Goal: Task Accomplishment & Management: Manage account settings

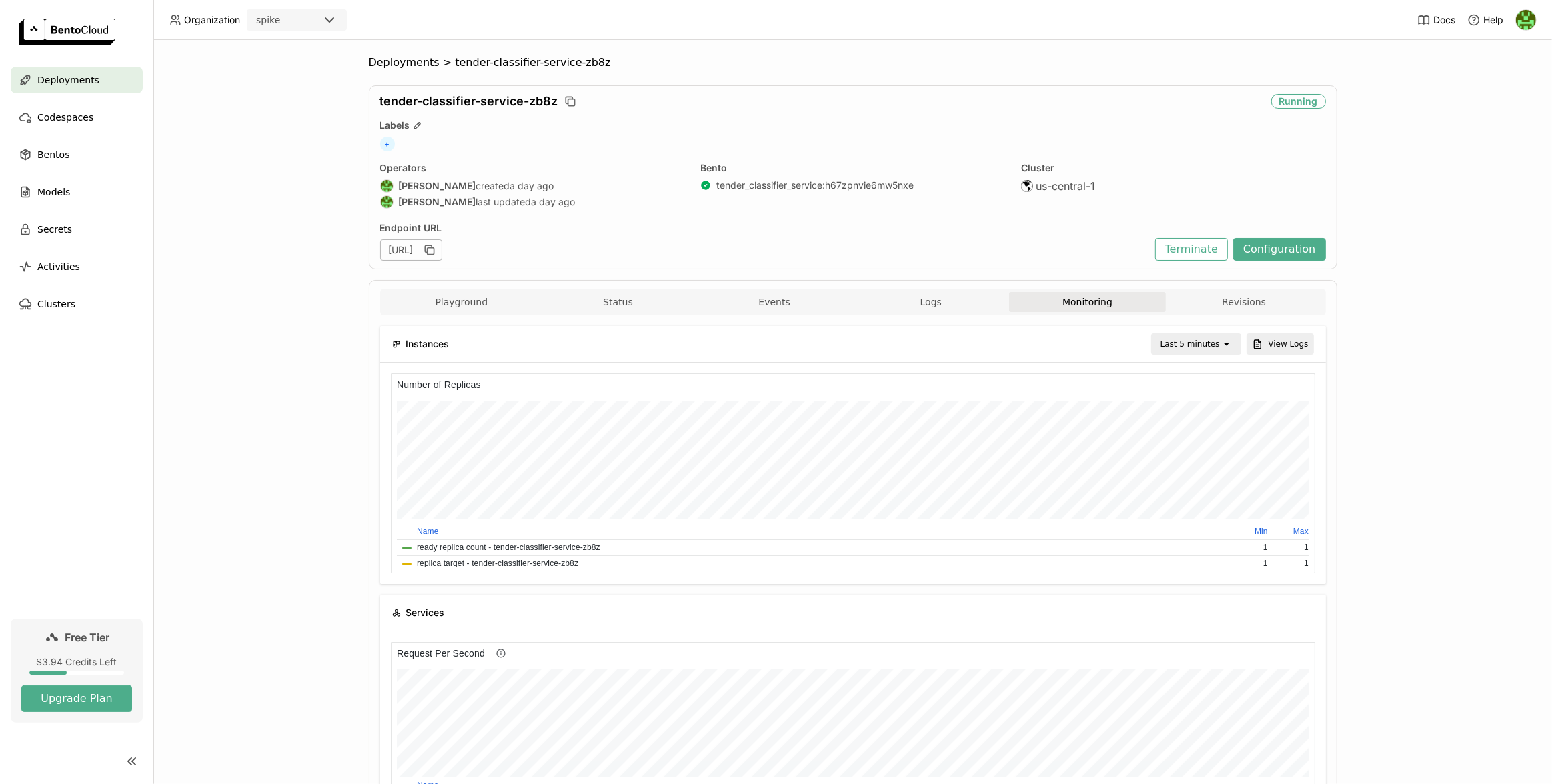
click at [51, 94] on ul "Deployments Codespaces Bentos Models Secrets Activities Clusters" at bounding box center [76, 192] width 153 height 251
click at [50, 84] on span "Deployments" at bounding box center [68, 80] width 62 height 16
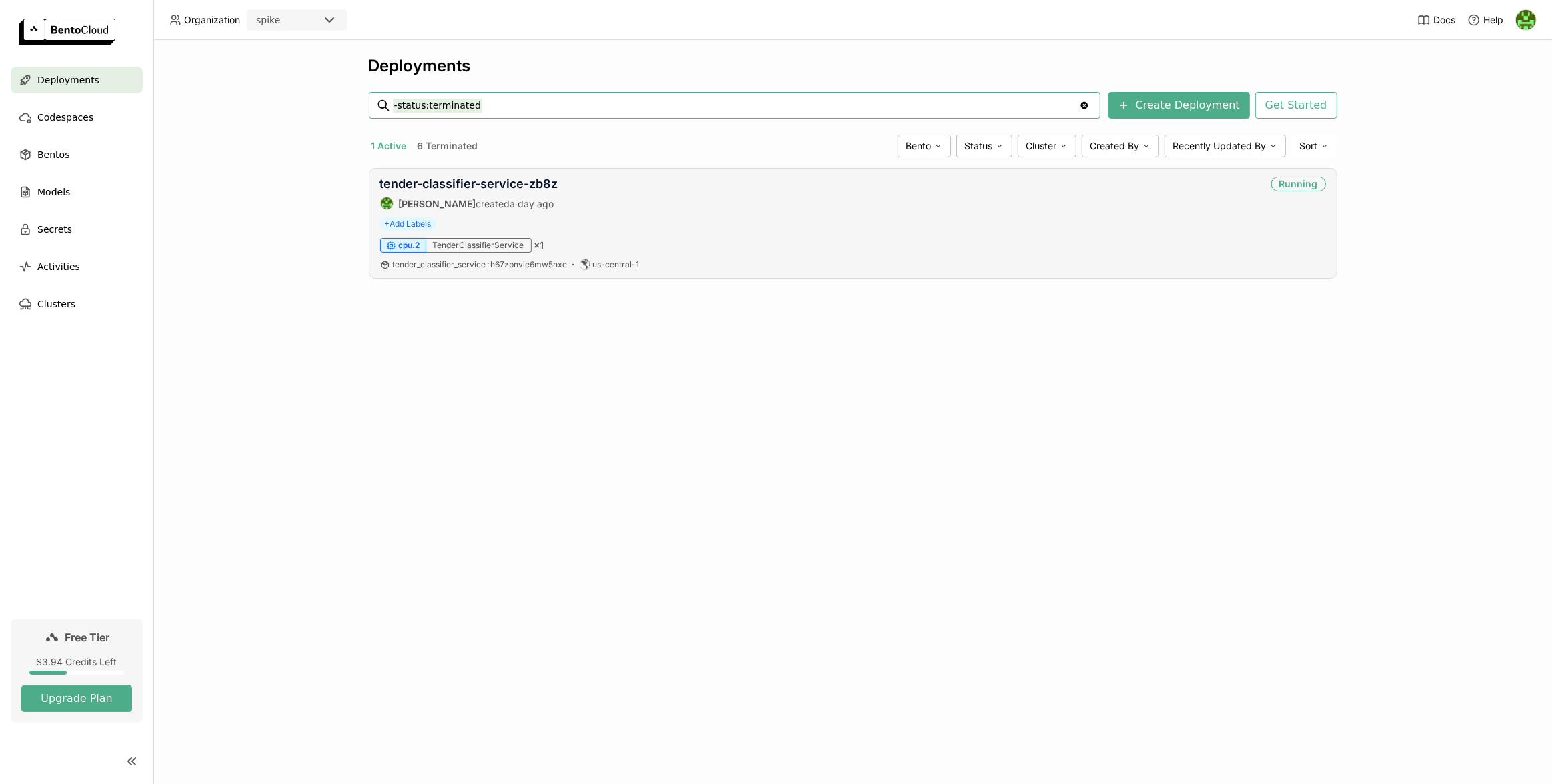
click at [784, 203] on div "tender-classifier-service-zb8z [PERSON_NAME] created a day ago Running" at bounding box center [853, 193] width 946 height 33
click at [485, 172] on div "tender-classifier-service-zb8z [PERSON_NAME] created a day ago Running + Add La…" at bounding box center [853, 223] width 968 height 111
click at [486, 183] on link "tender-classifier-service-zb8z" at bounding box center [469, 183] width 178 height 14
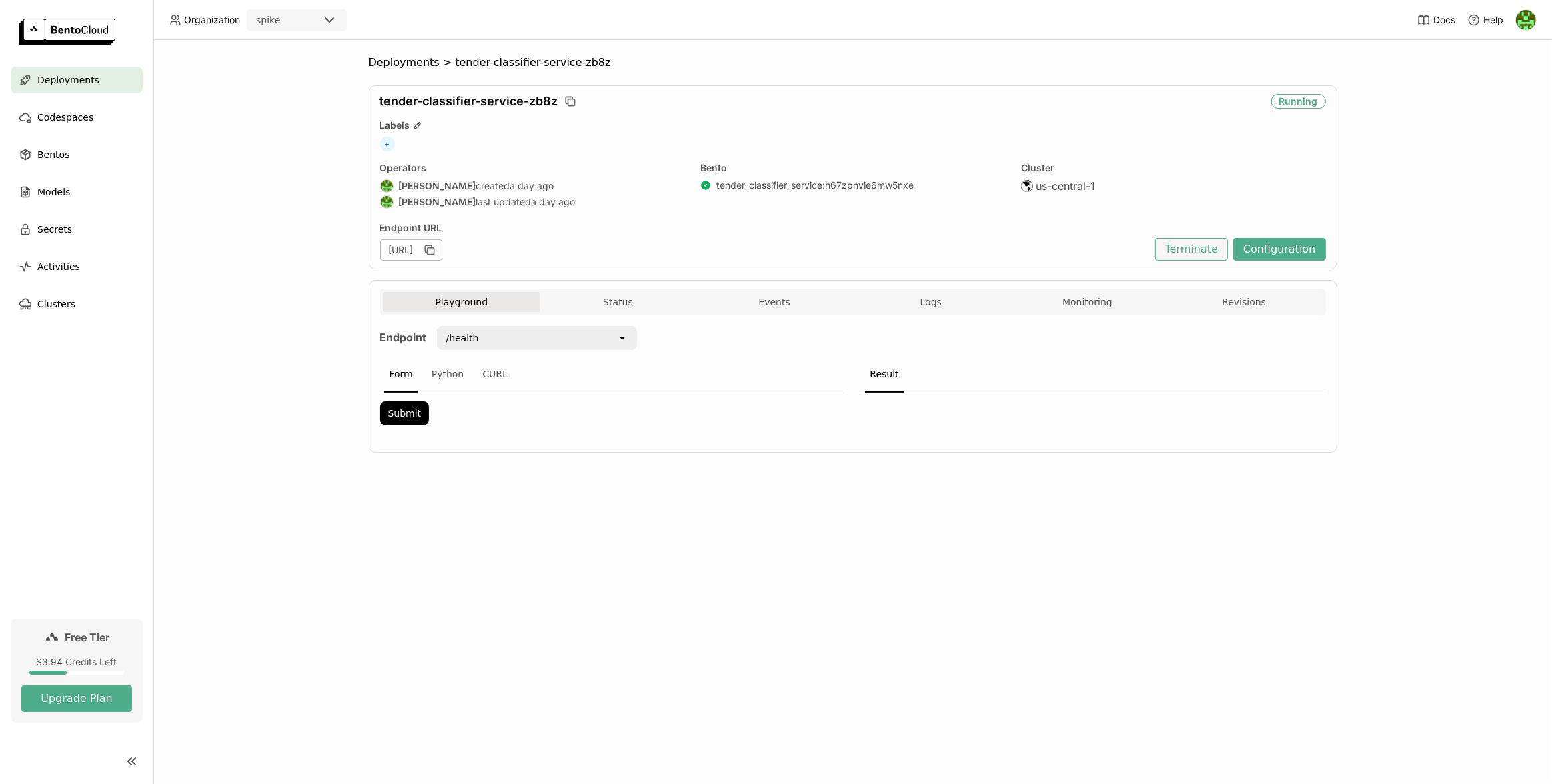
click at [1184, 255] on button "Terminate" at bounding box center [1191, 249] width 73 height 23
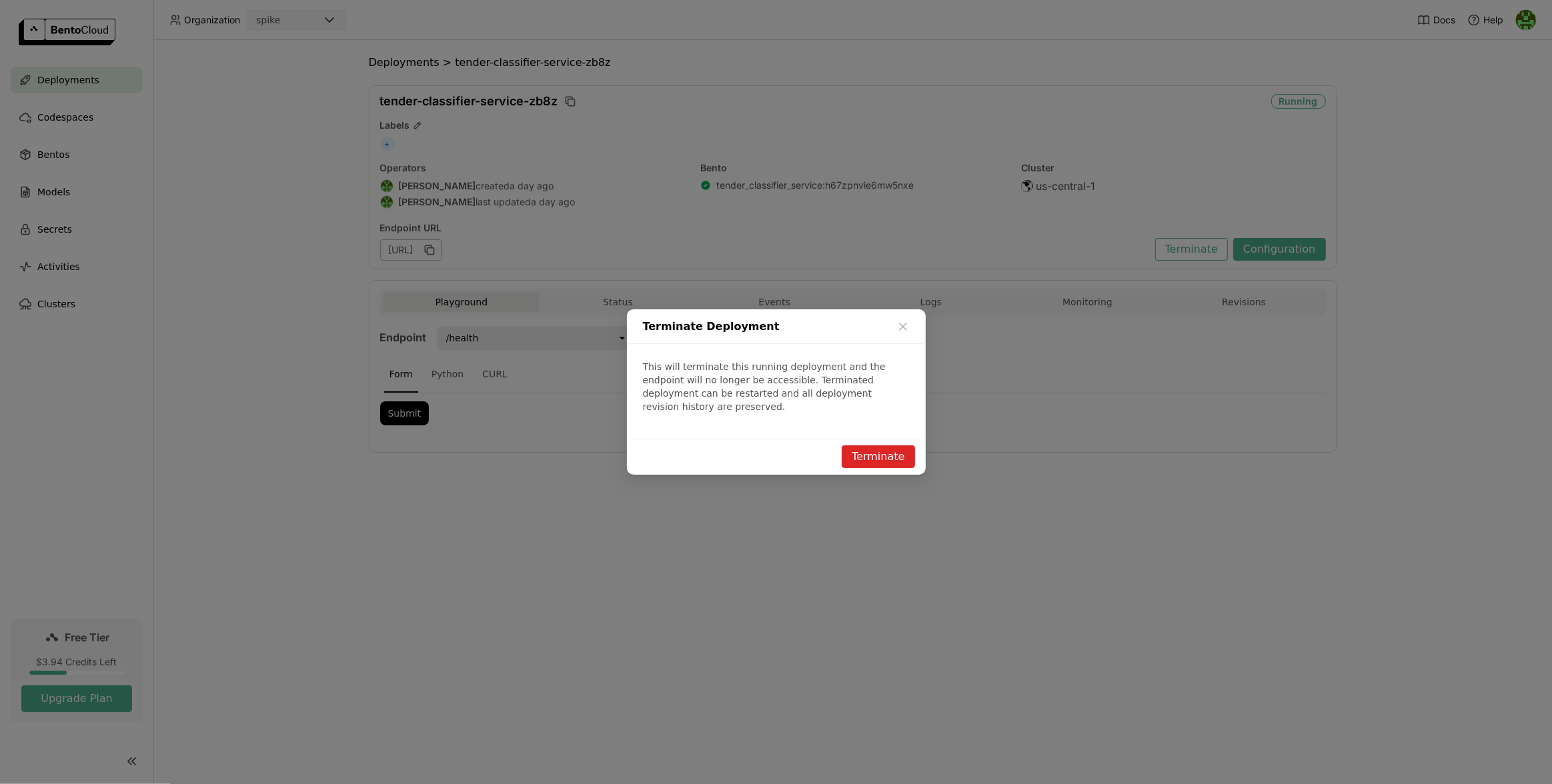
click at [873, 446] on button "Terminate" at bounding box center [877, 456] width 73 height 23
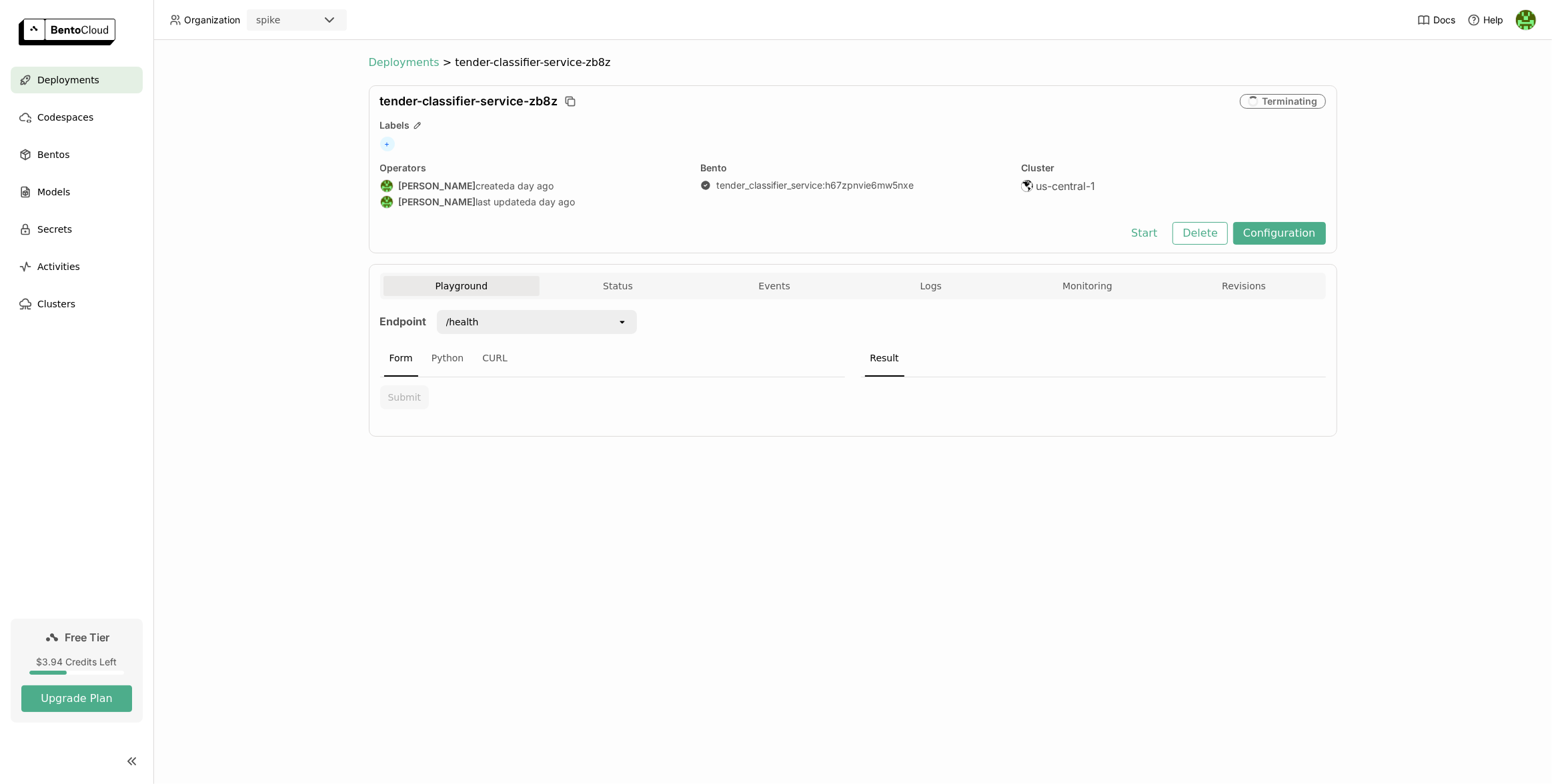
click at [417, 63] on span "Deployments" at bounding box center [404, 63] width 71 height 13
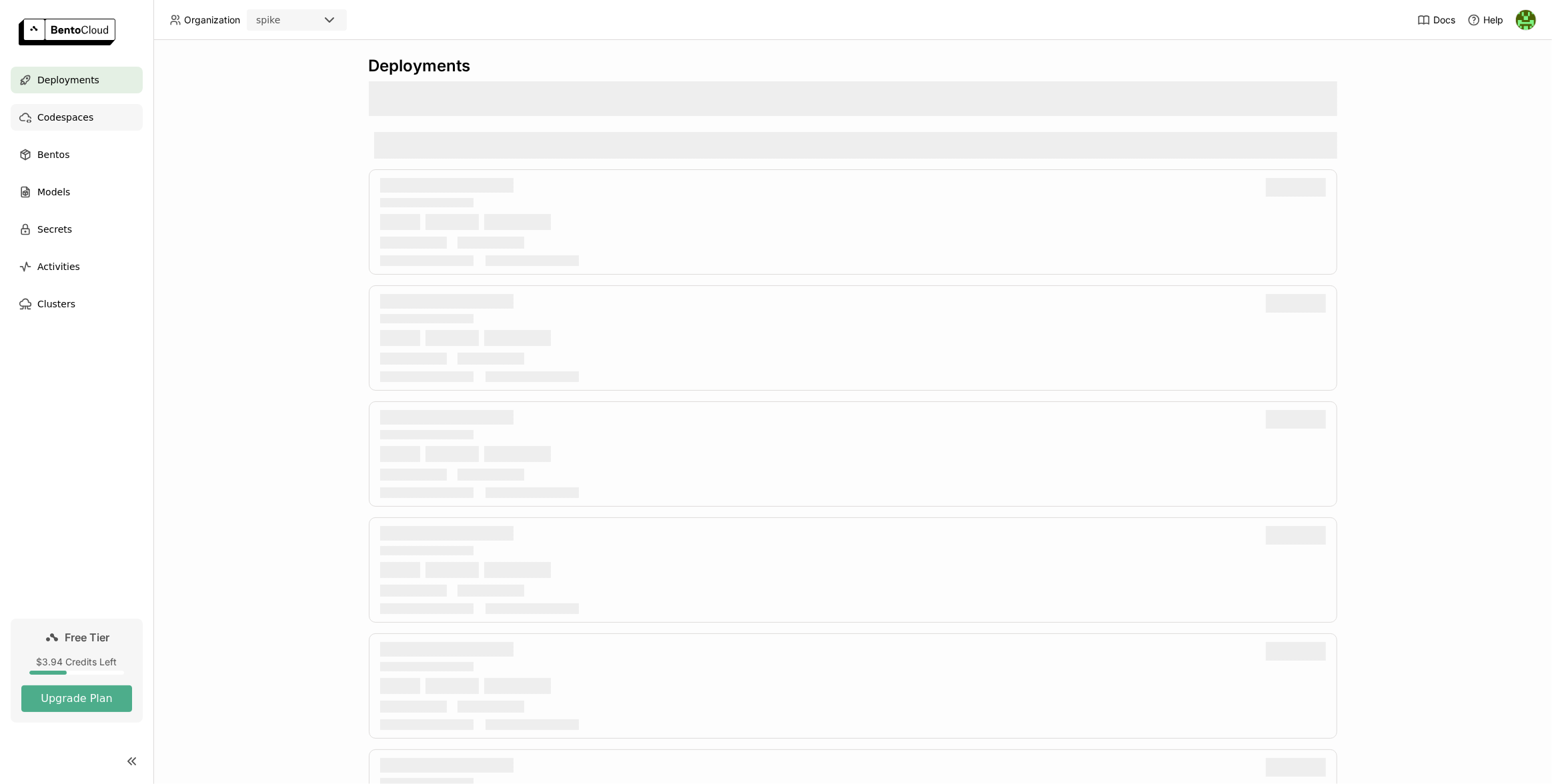
click at [31, 114] on icon at bounding box center [25, 118] width 13 height 13
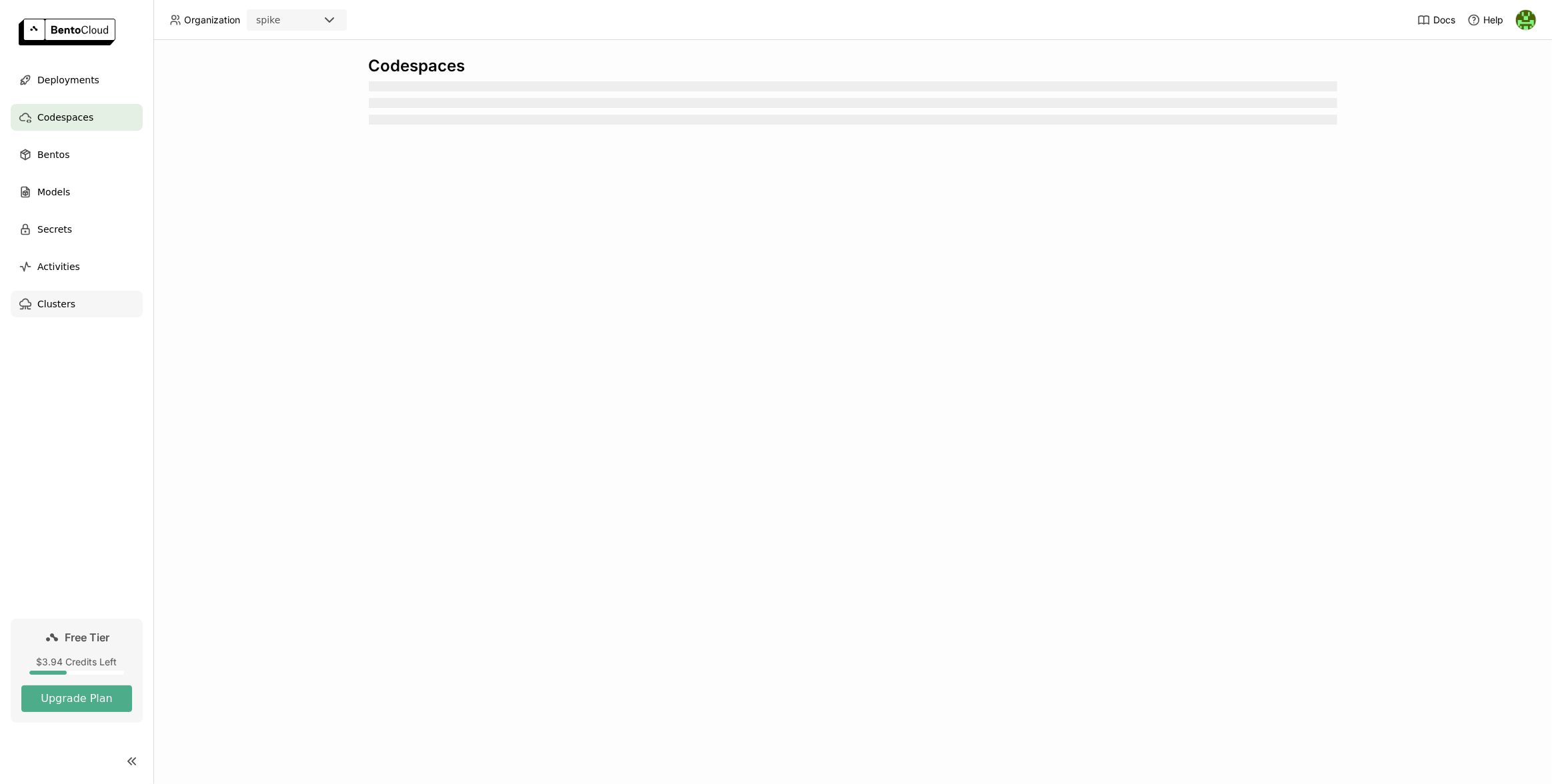
click at [81, 299] on div "Clusters" at bounding box center [76, 304] width 132 height 27
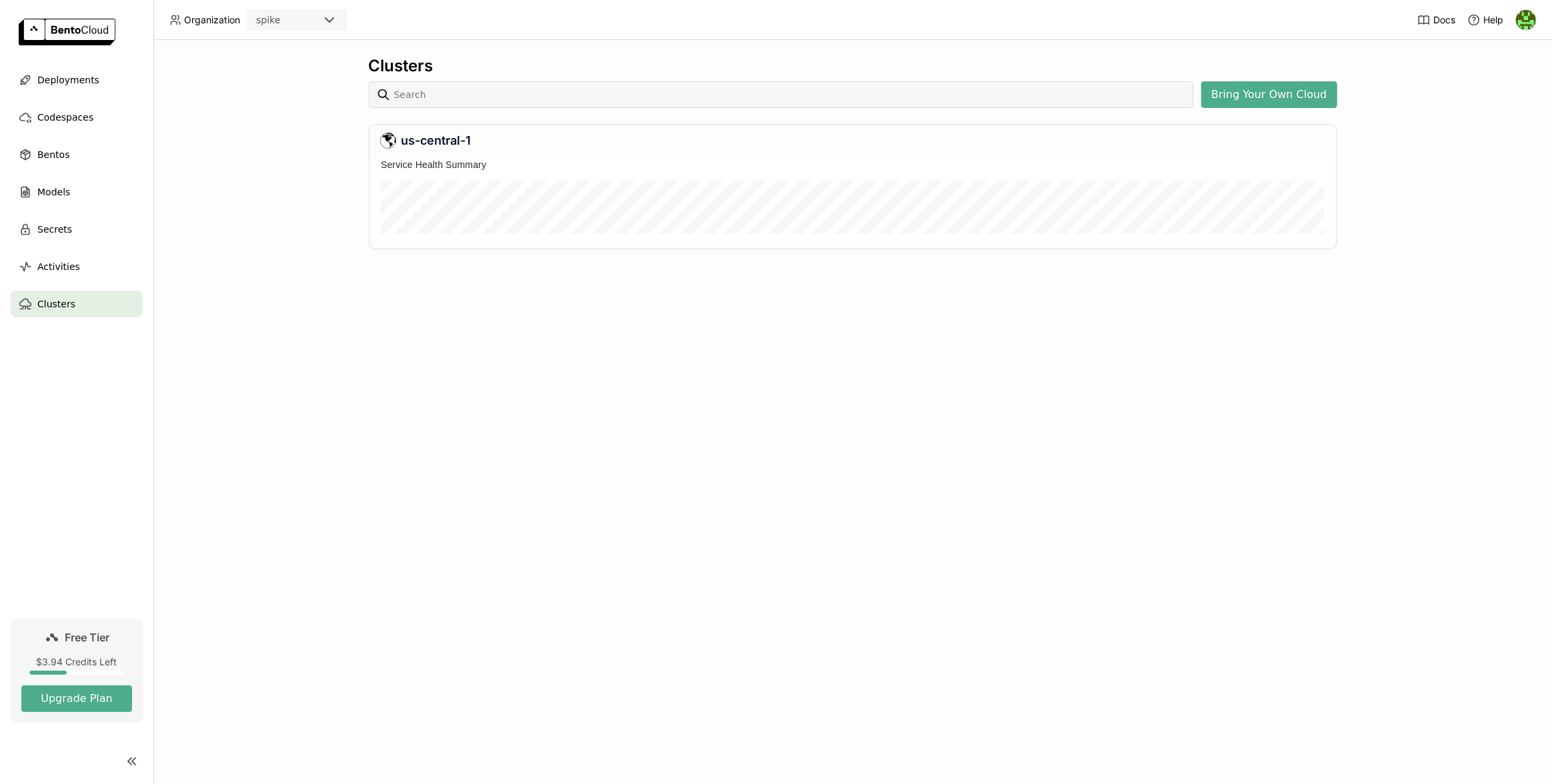
click at [86, 253] on div "Activities" at bounding box center [76, 267] width 132 height 27
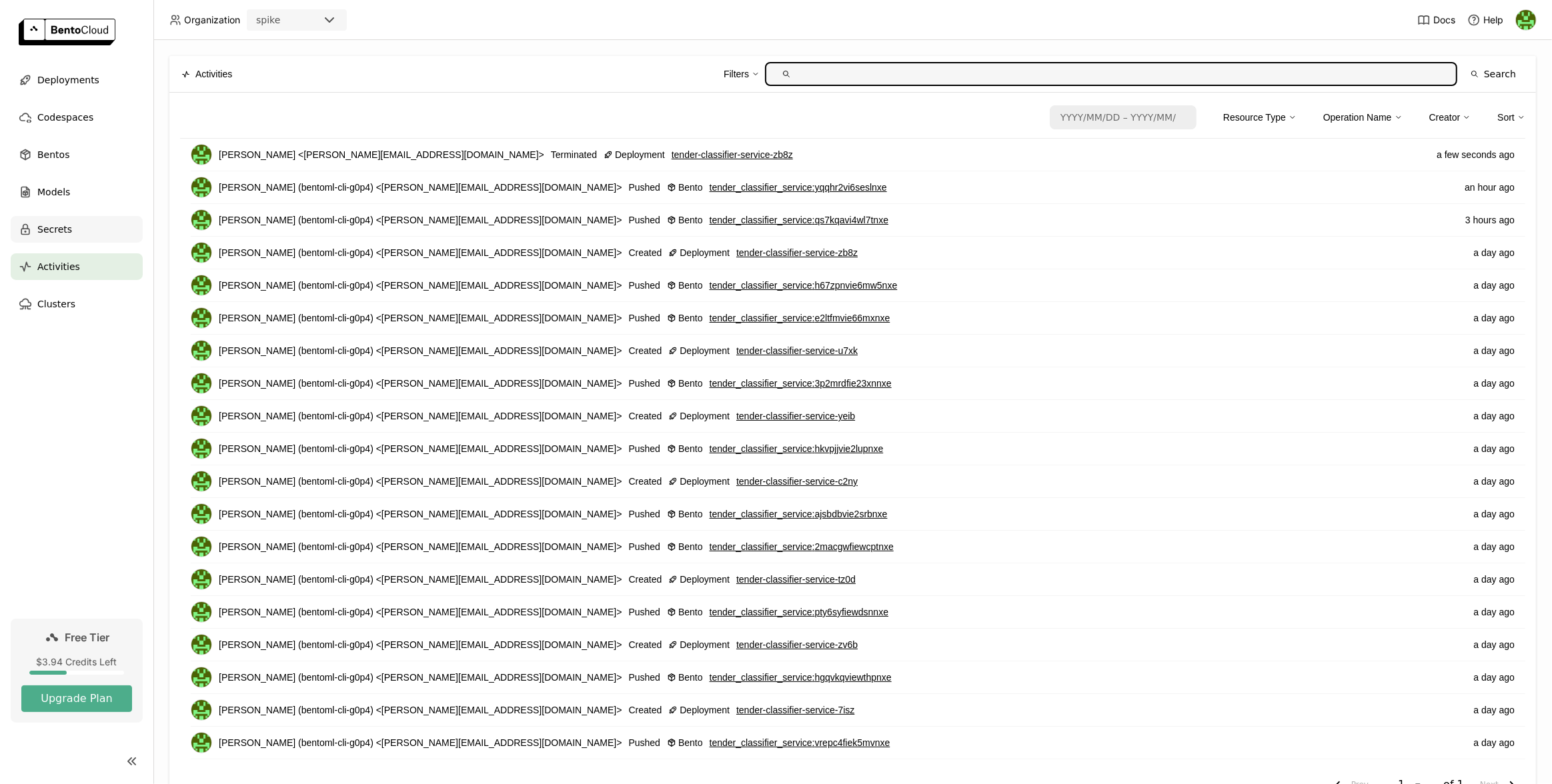
click at [85, 232] on div "Secrets" at bounding box center [76, 229] width 132 height 27
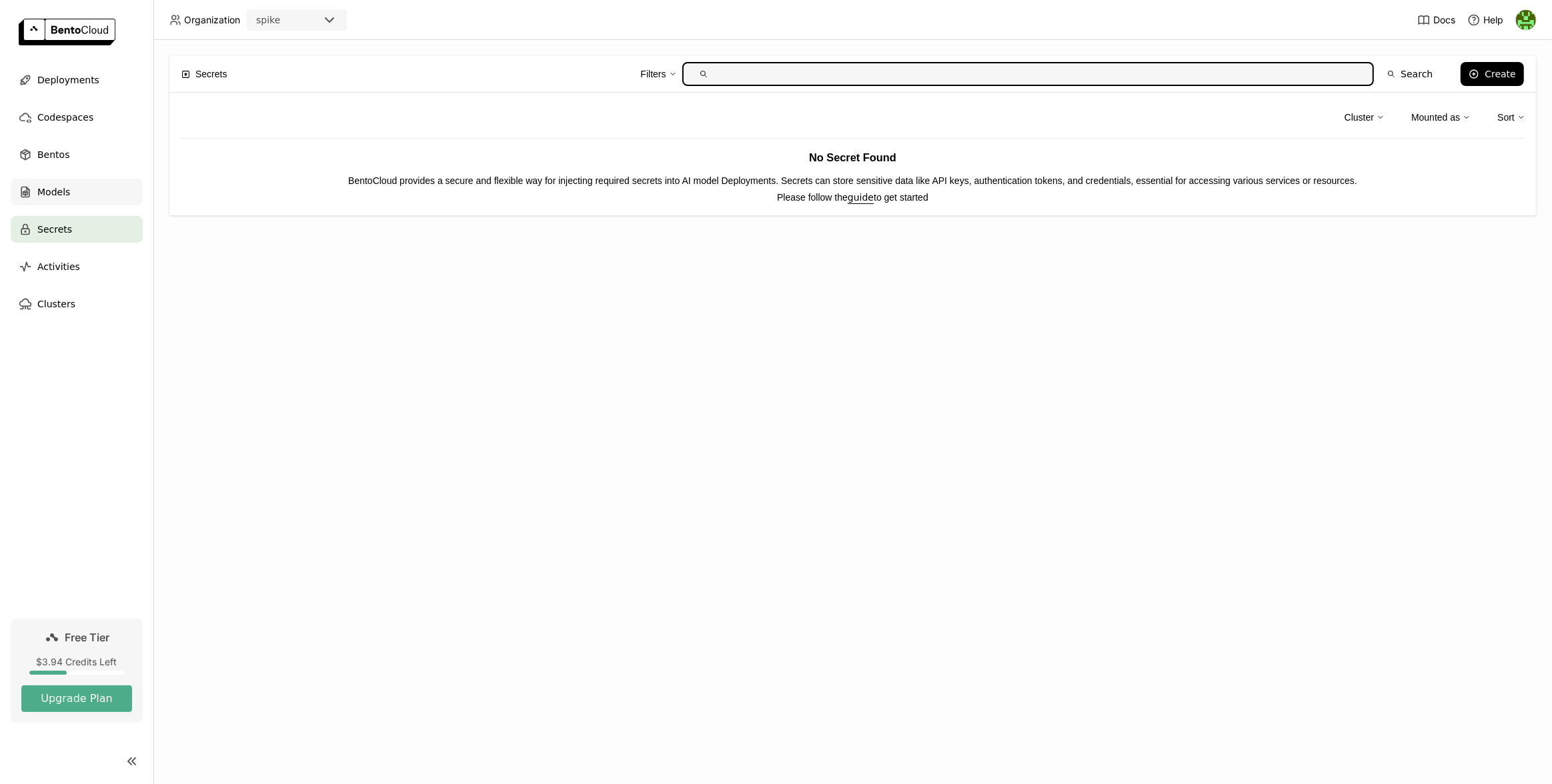
click at [76, 197] on div "Models" at bounding box center [76, 192] width 132 height 27
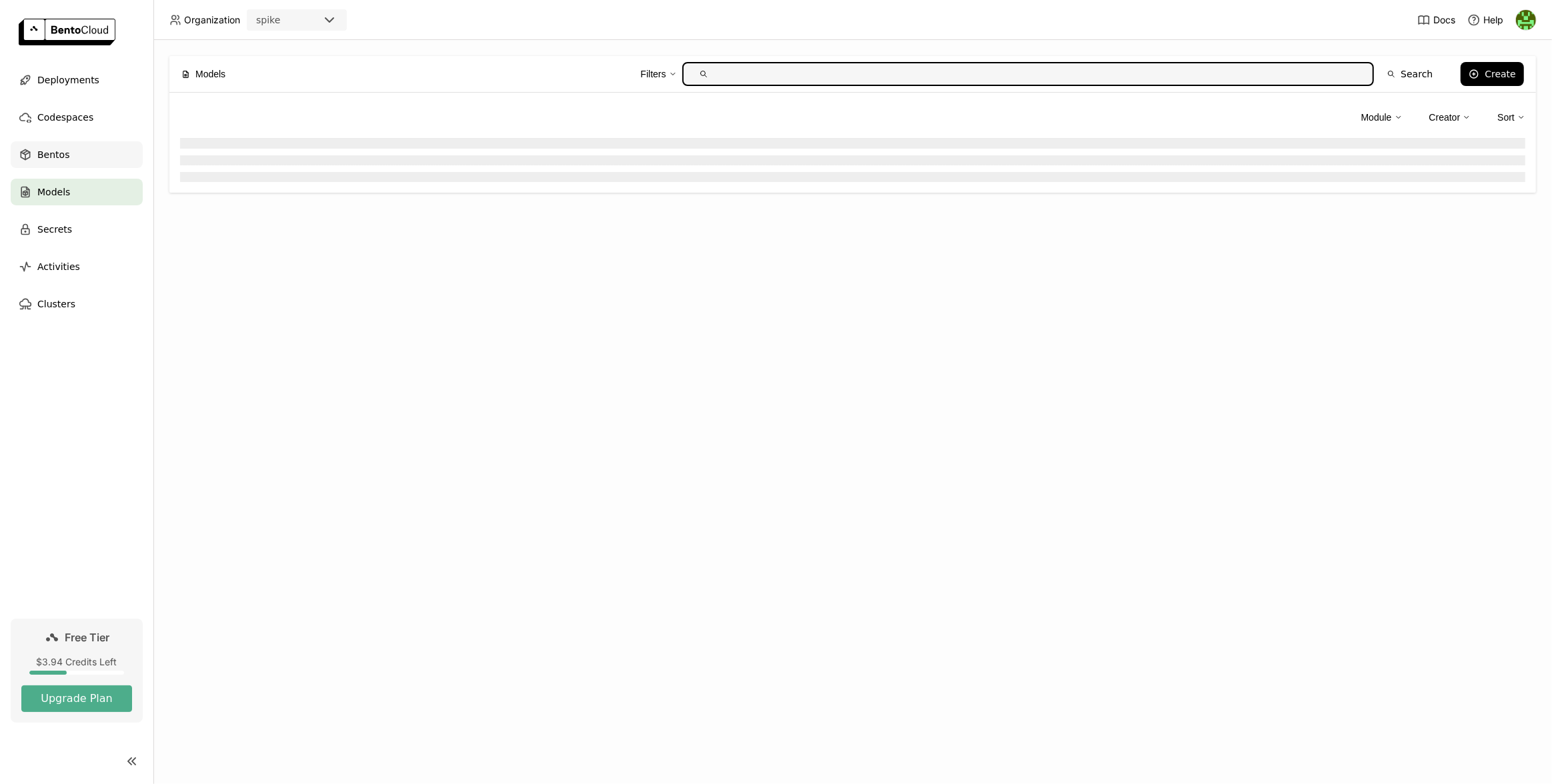
click at [71, 142] on div "Bentos" at bounding box center [76, 154] width 132 height 27
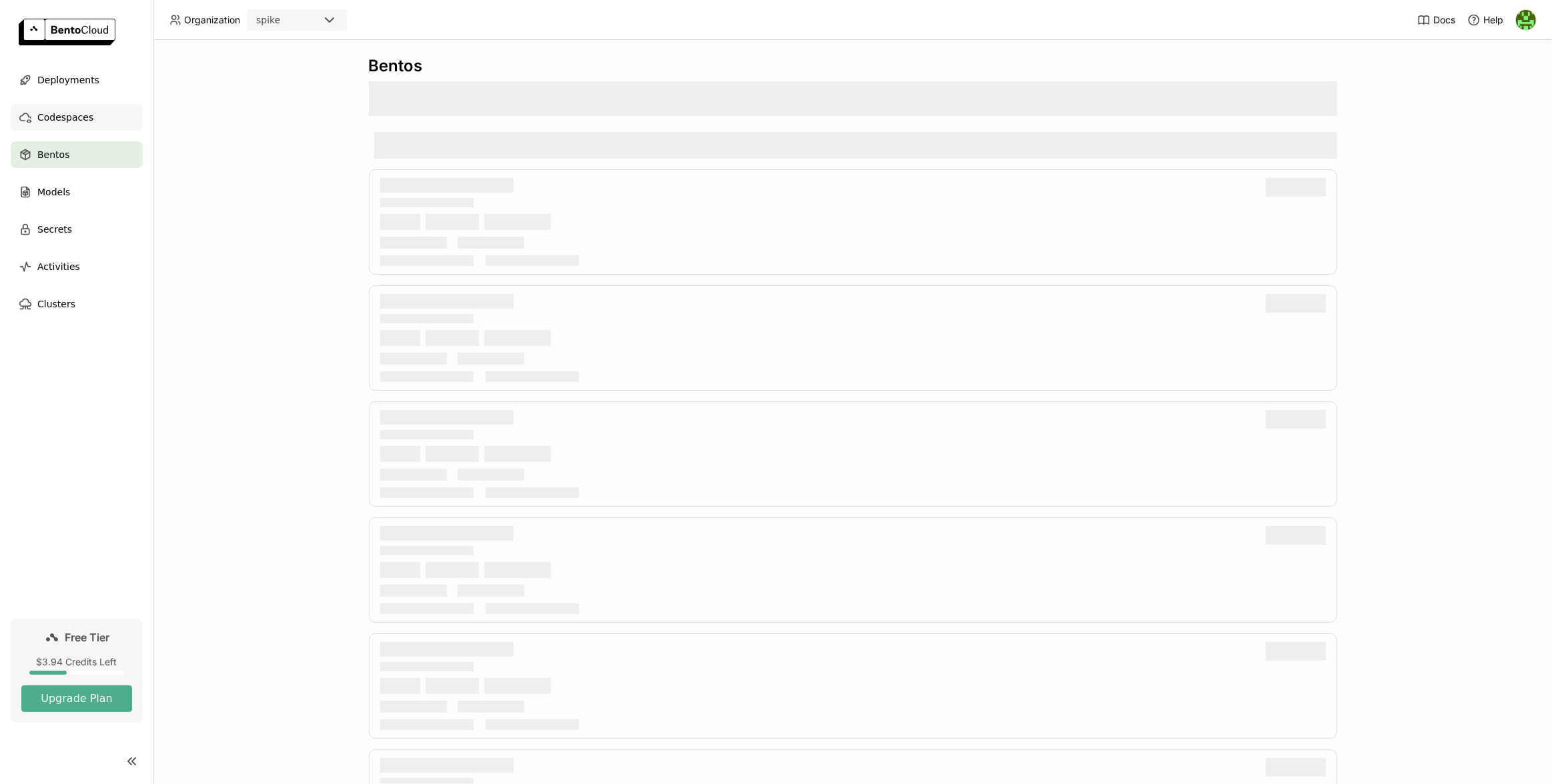
click at [75, 120] on span "Codespaces" at bounding box center [66, 118] width 56 height 16
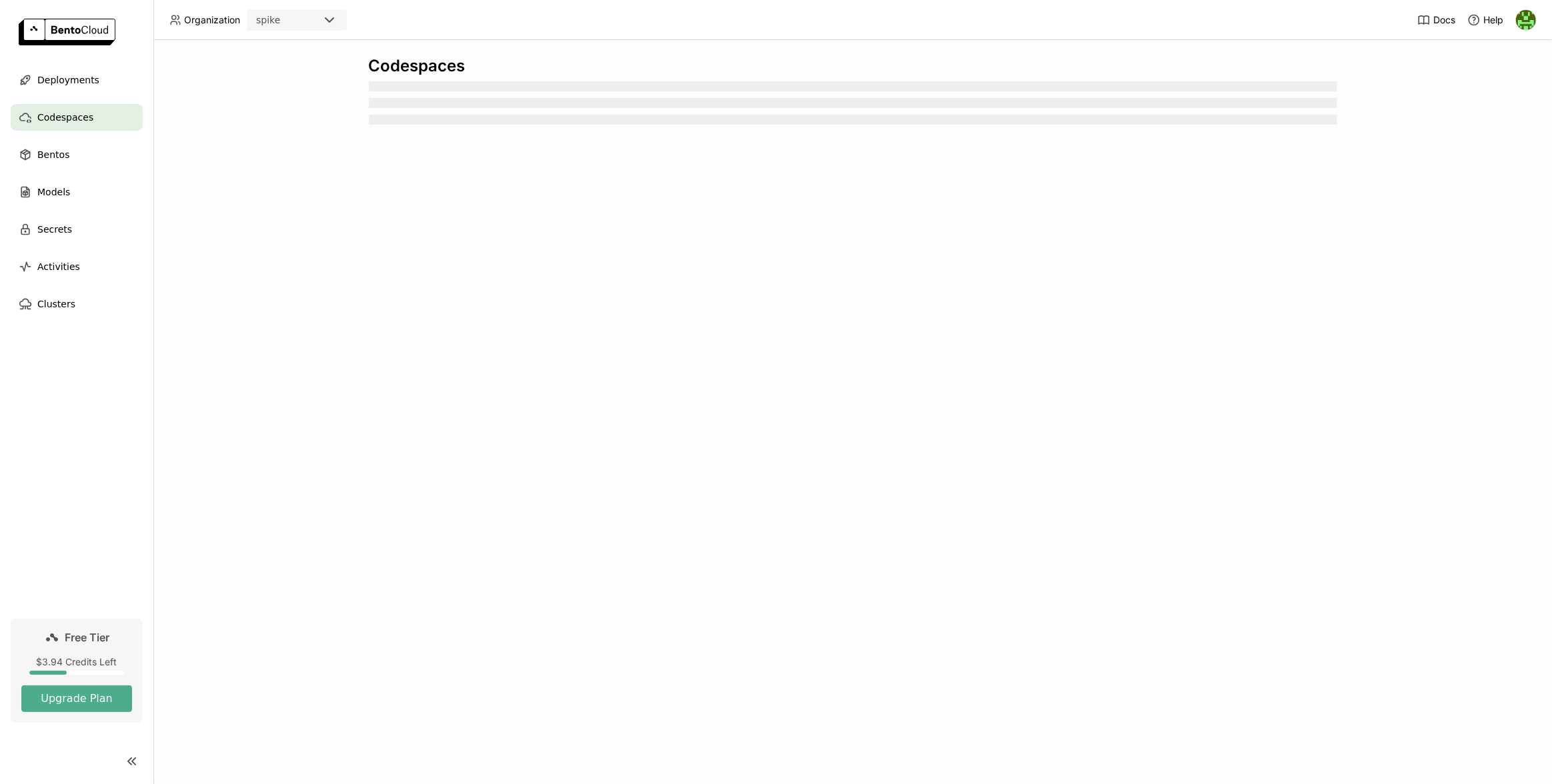
click at [80, 91] on div "Deployments" at bounding box center [76, 80] width 132 height 27
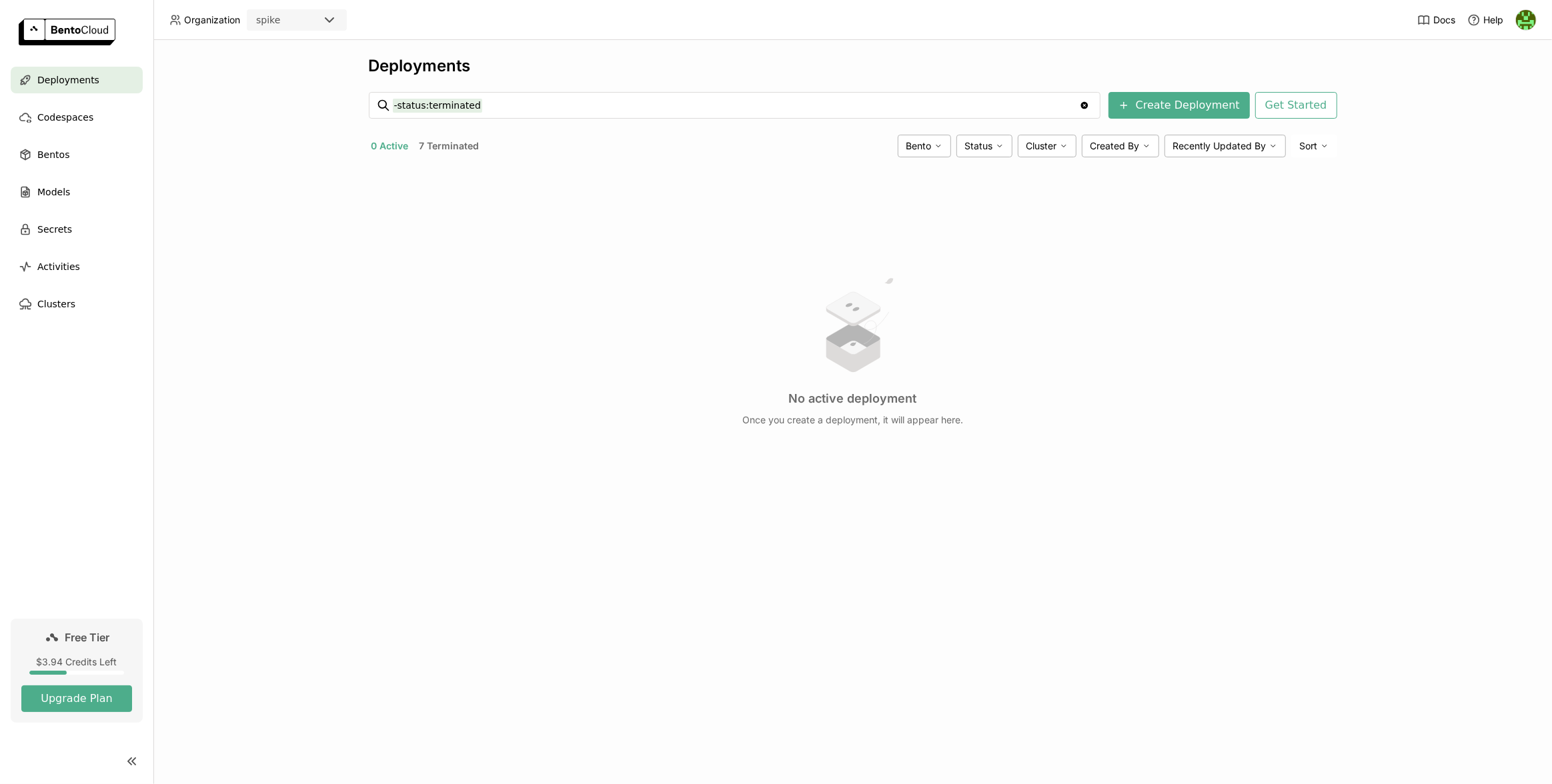
click at [463, 149] on button "7 Terminated" at bounding box center [449, 146] width 66 height 17
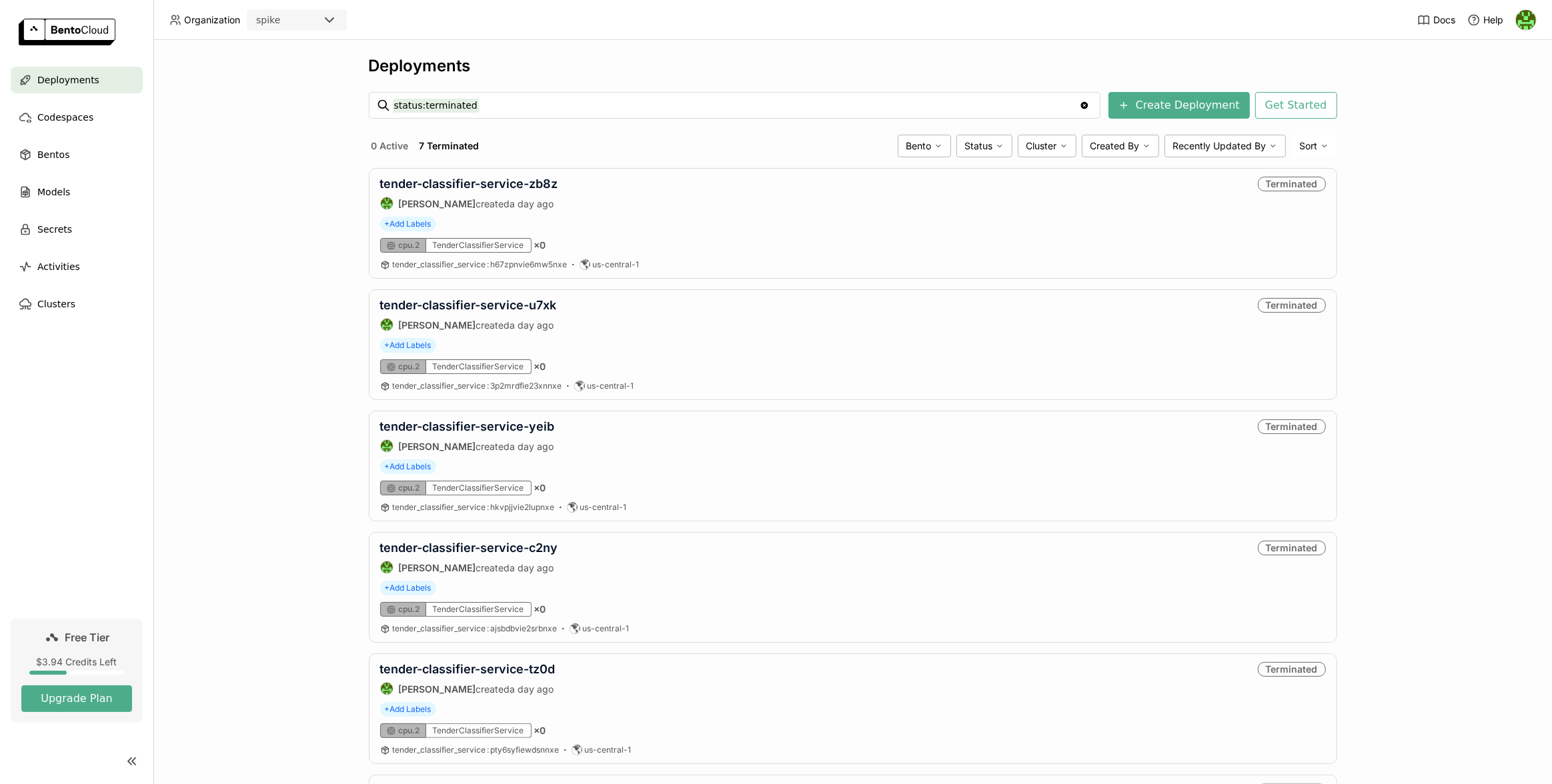
click at [1365, 383] on div "Deployments status:terminated status:terminated Clear value Create Deployment G…" at bounding box center [852, 412] width 1398 height 744
click at [307, 223] on div "Deployments status:terminated status:terminated Clear value Create Deployment G…" at bounding box center [852, 412] width 1398 height 744
click at [1297, 183] on div "Terminated" at bounding box center [1292, 184] width 68 height 15
click at [738, 209] on div "tender-classifier-service-zb8z [PERSON_NAME] created a day ago Terminated + Add…" at bounding box center [853, 223] width 968 height 111
click at [462, 184] on link "tender-classifier-service-zb8z" at bounding box center [469, 183] width 178 height 14
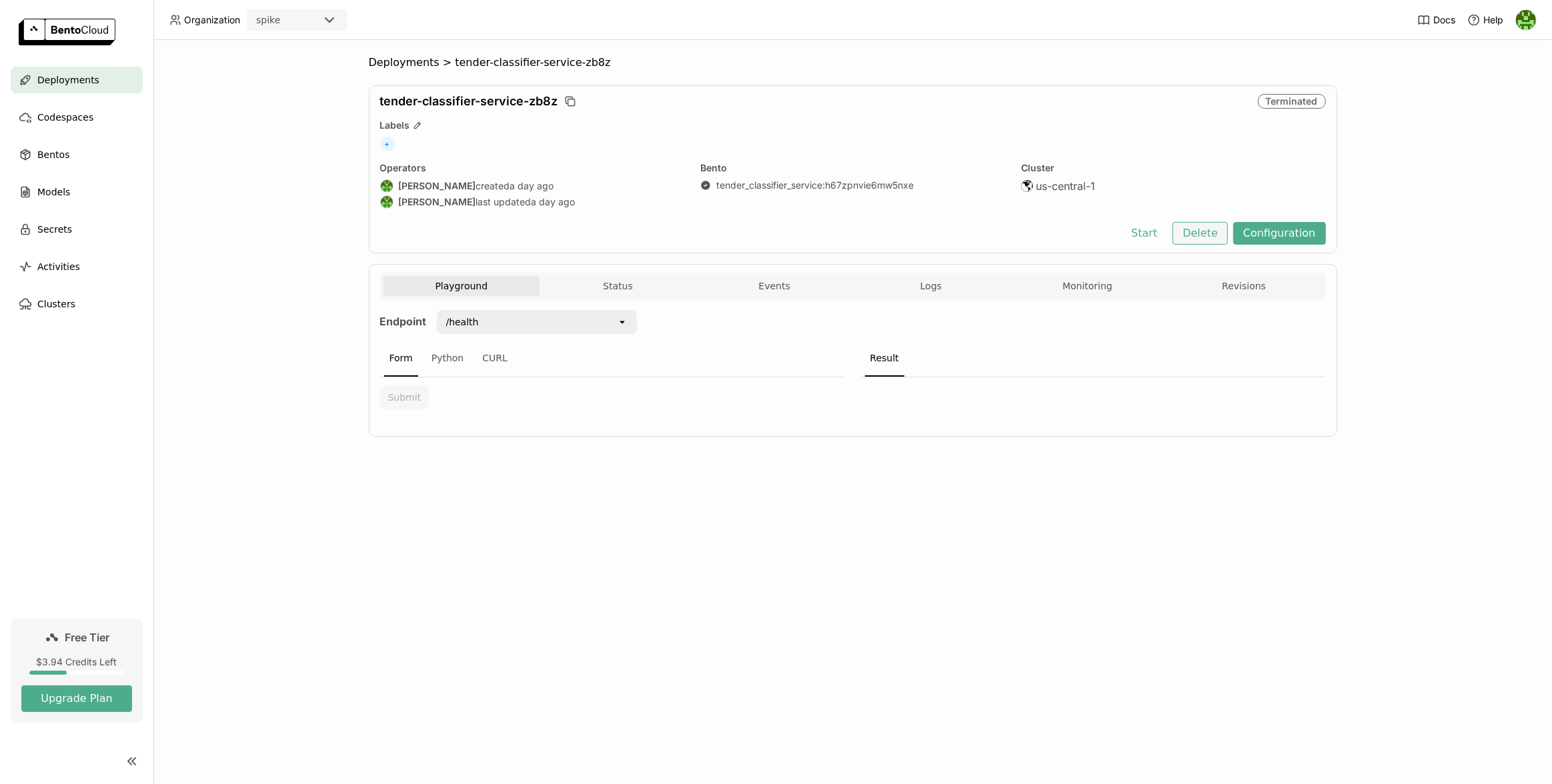
click at [1215, 233] on button "Delete" at bounding box center [1200, 233] width 56 height 23
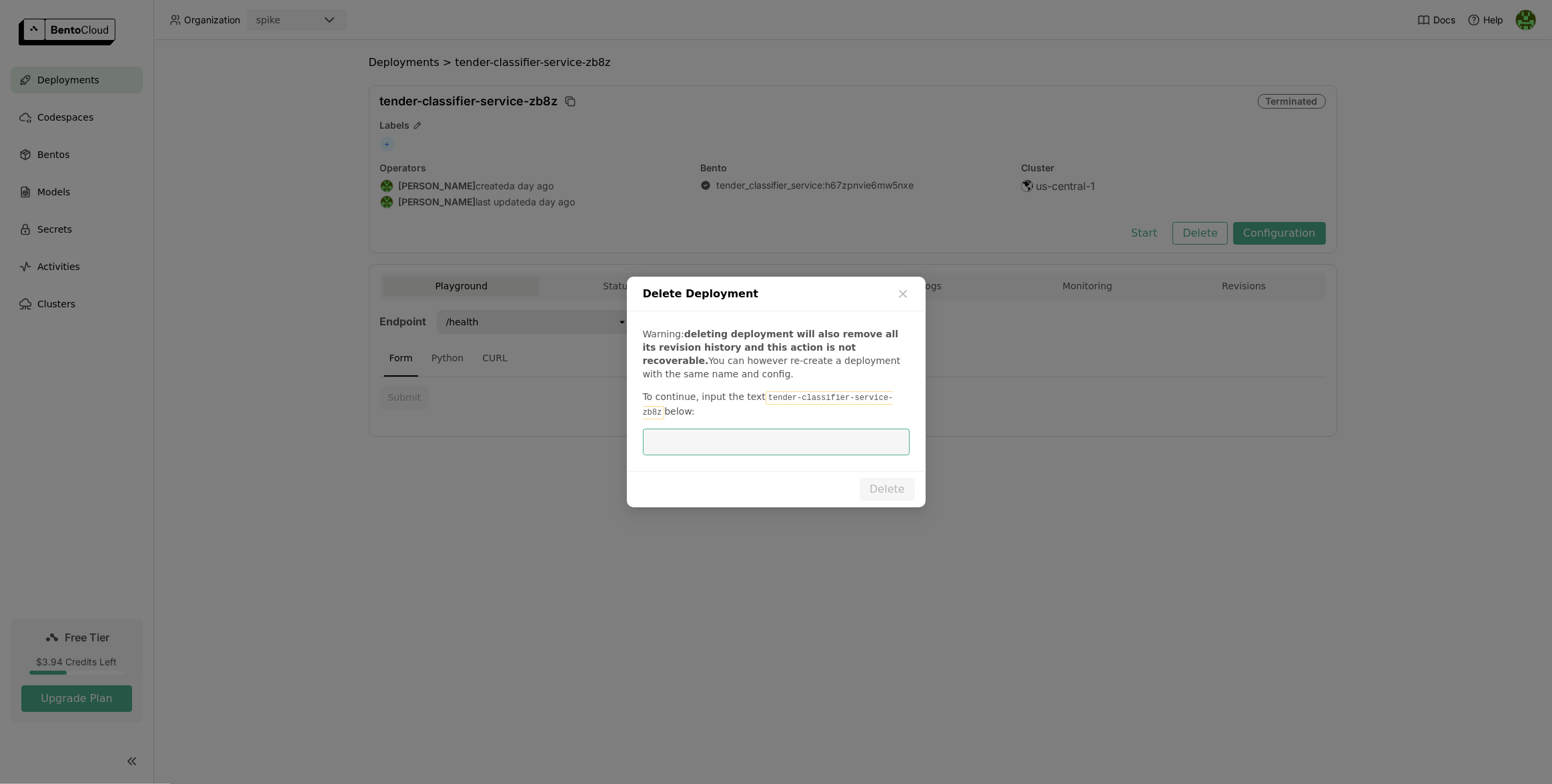
click at [873, 446] on input "dialog" at bounding box center [776, 442] width 251 height 25
drag, startPoint x: 792, startPoint y: 394, endPoint x: 908, endPoint y: 397, distance: 116.0
click at [908, 397] on p "To continue, input the text tender-classifier-service-zb8z below:" at bounding box center [776, 404] width 267 height 29
copy code "tender-classifier-service-zb8z"
click at [873, 431] on input "dialog" at bounding box center [776, 442] width 251 height 25
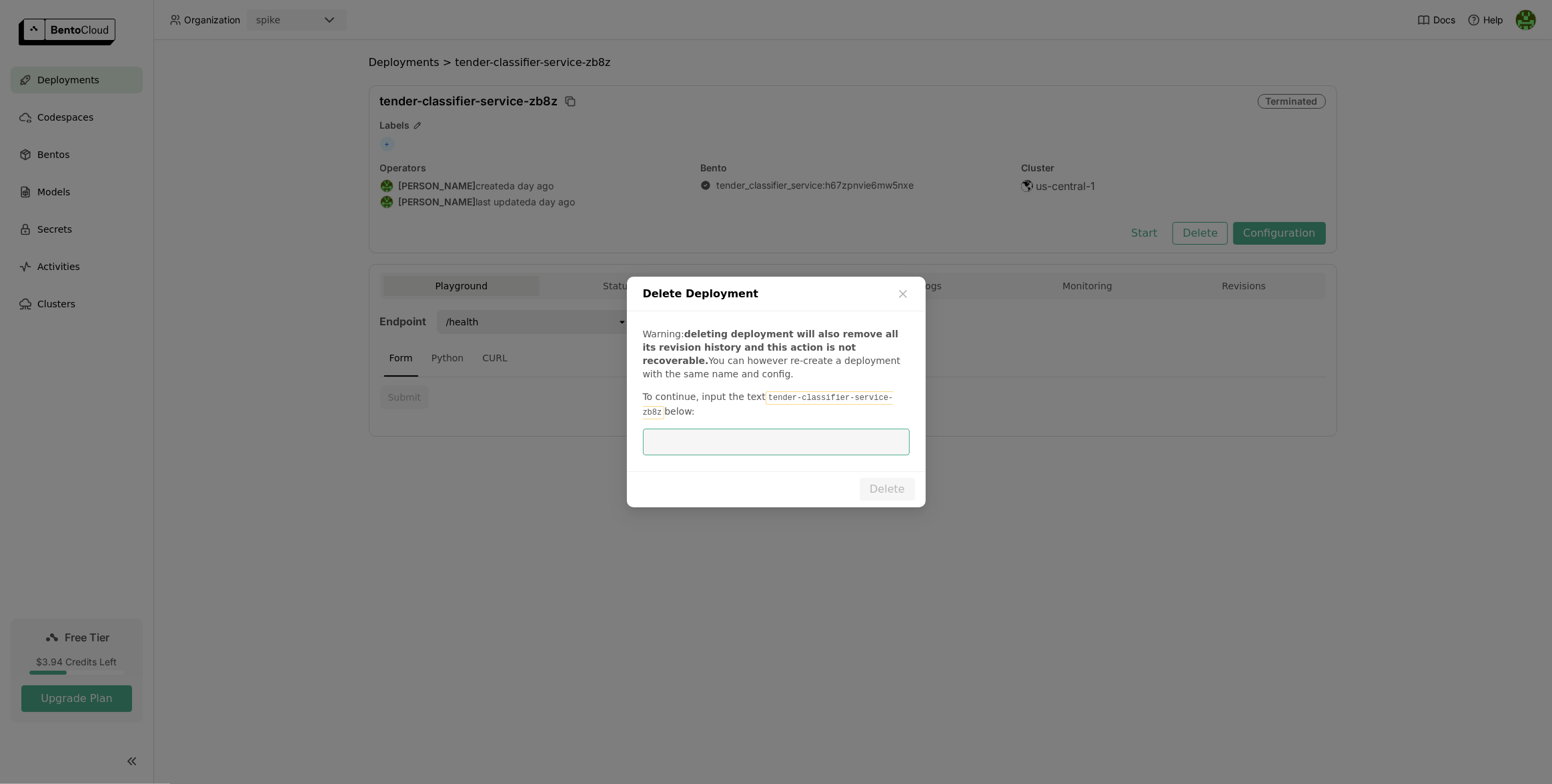
paste input "tender-classifier-service-zb8z"
type input "tender-classifier-service-zb8z"
click at [900, 482] on button "Delete" at bounding box center [887, 489] width 56 height 23
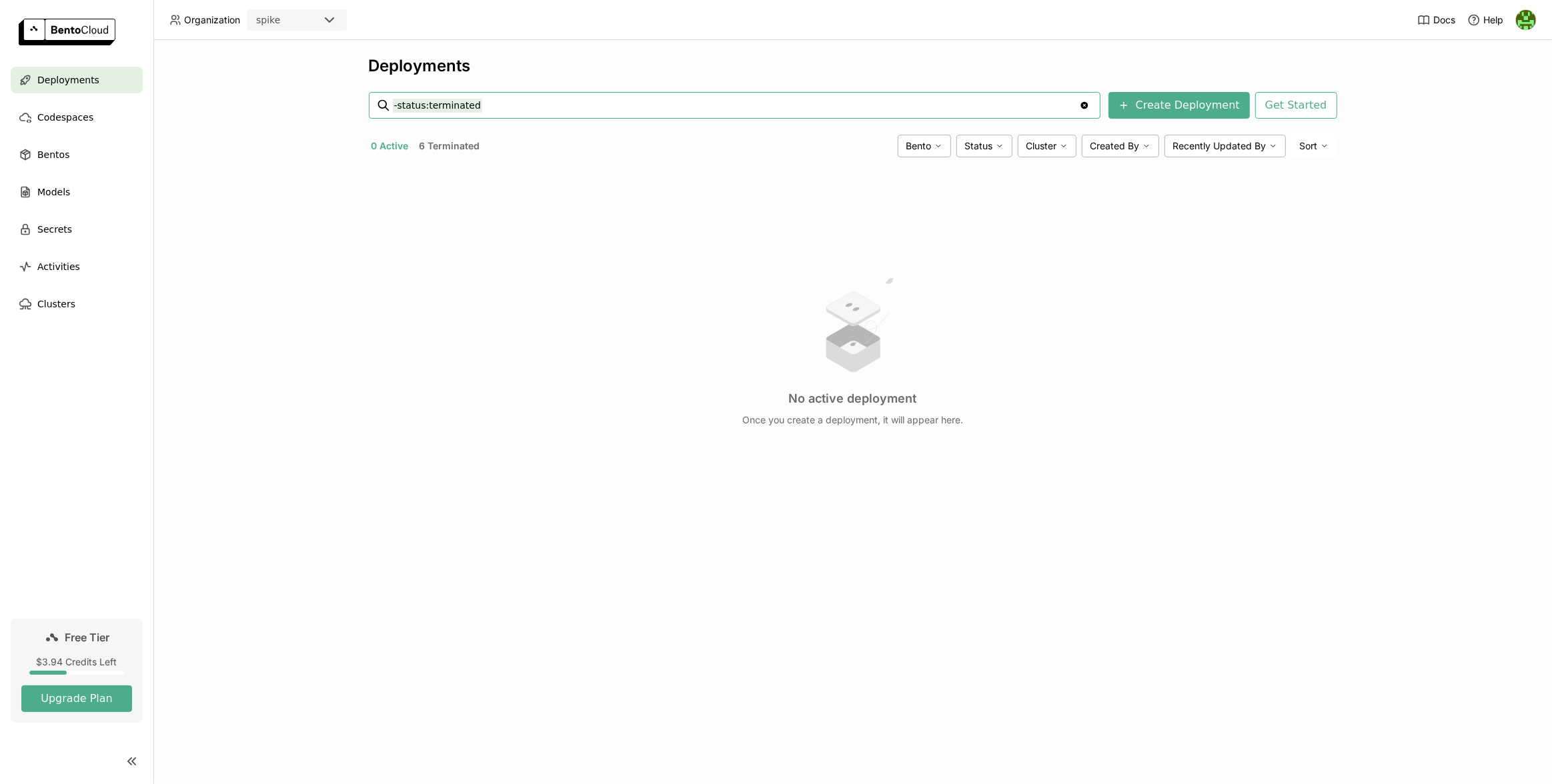
click at [448, 150] on button "6 Terminated" at bounding box center [449, 146] width 66 height 17
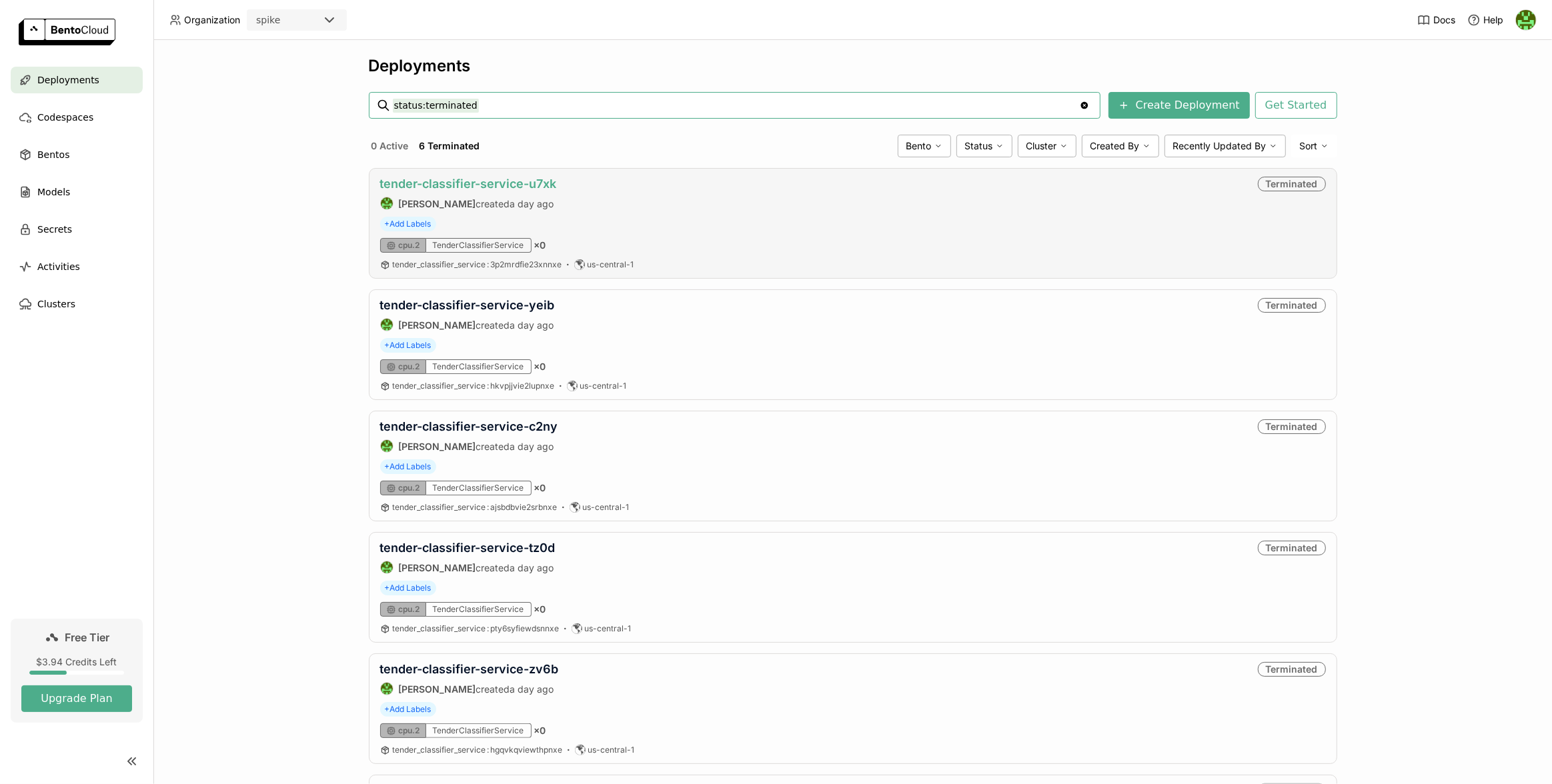
click at [482, 184] on link "tender-classifier-service-u7xk" at bounding box center [468, 183] width 177 height 14
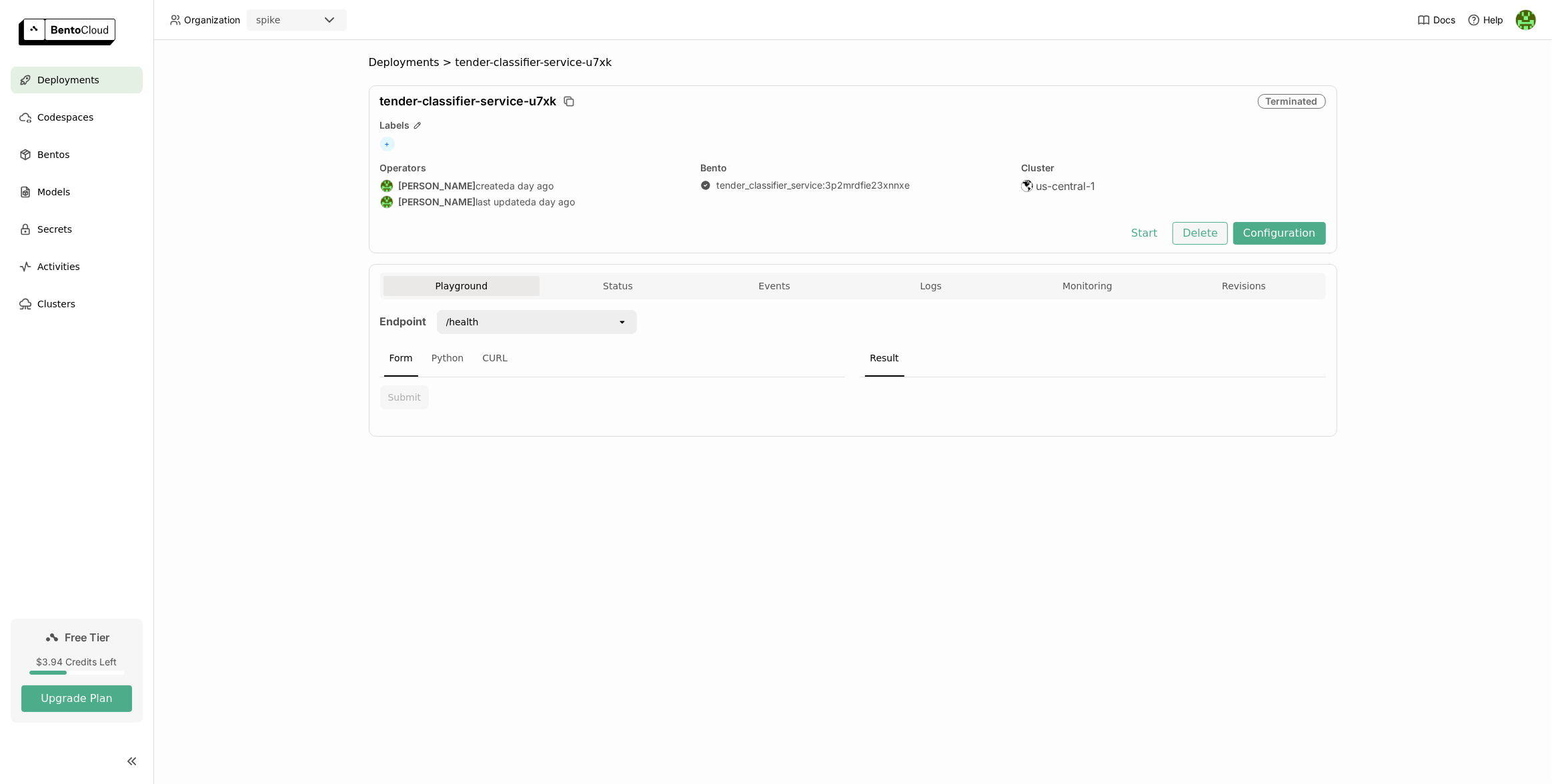
click at [1207, 234] on button "Delete" at bounding box center [1200, 233] width 56 height 23
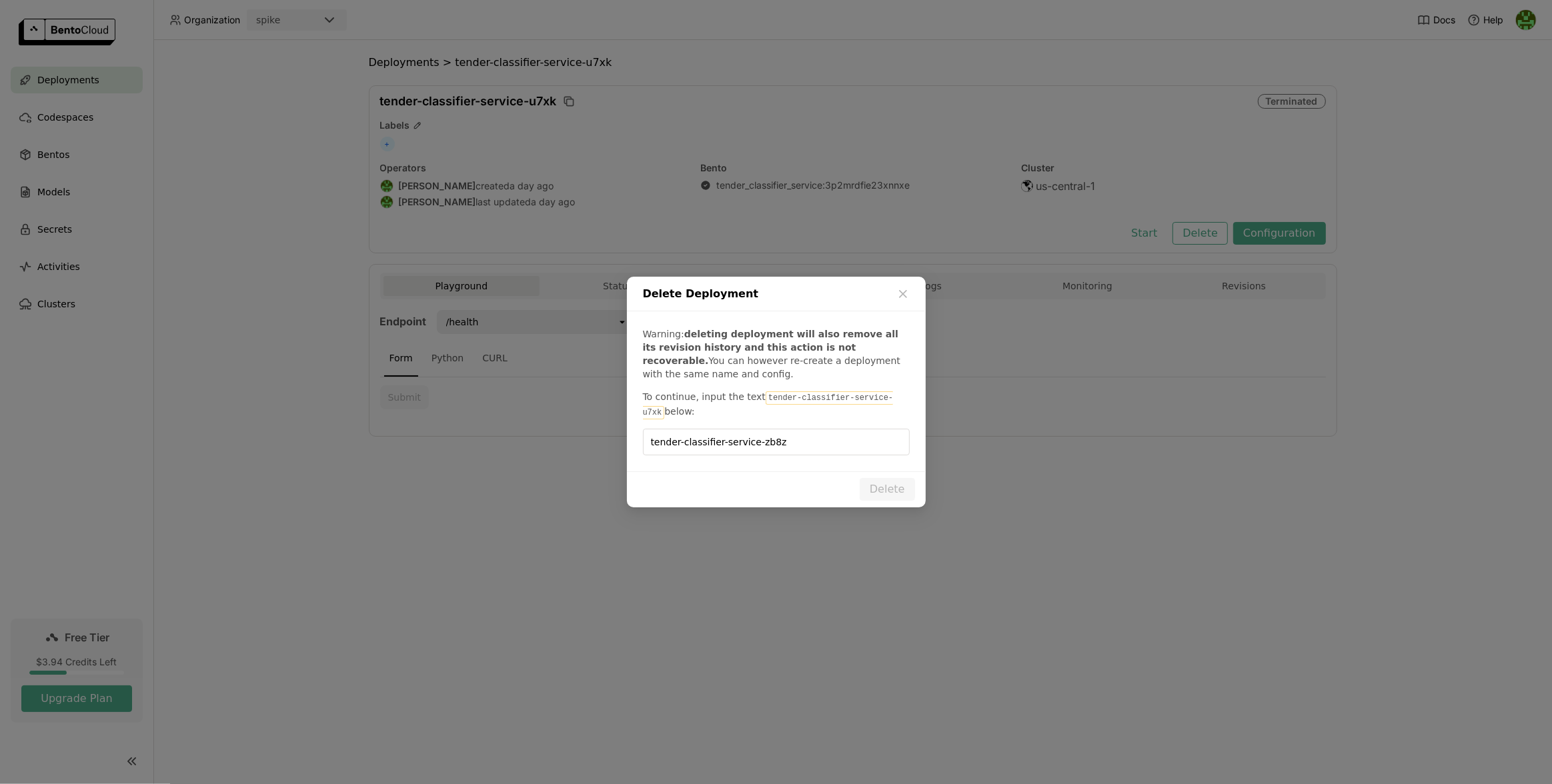
click at [893, 398] on code "tender-classifier-service-u7xk" at bounding box center [768, 405] width 251 height 28
copy p "To continue, input the text tender-classifier-service-u7xk below:"
click at [848, 437] on input "tender-classifier-service-zb8z" at bounding box center [776, 442] width 251 height 25
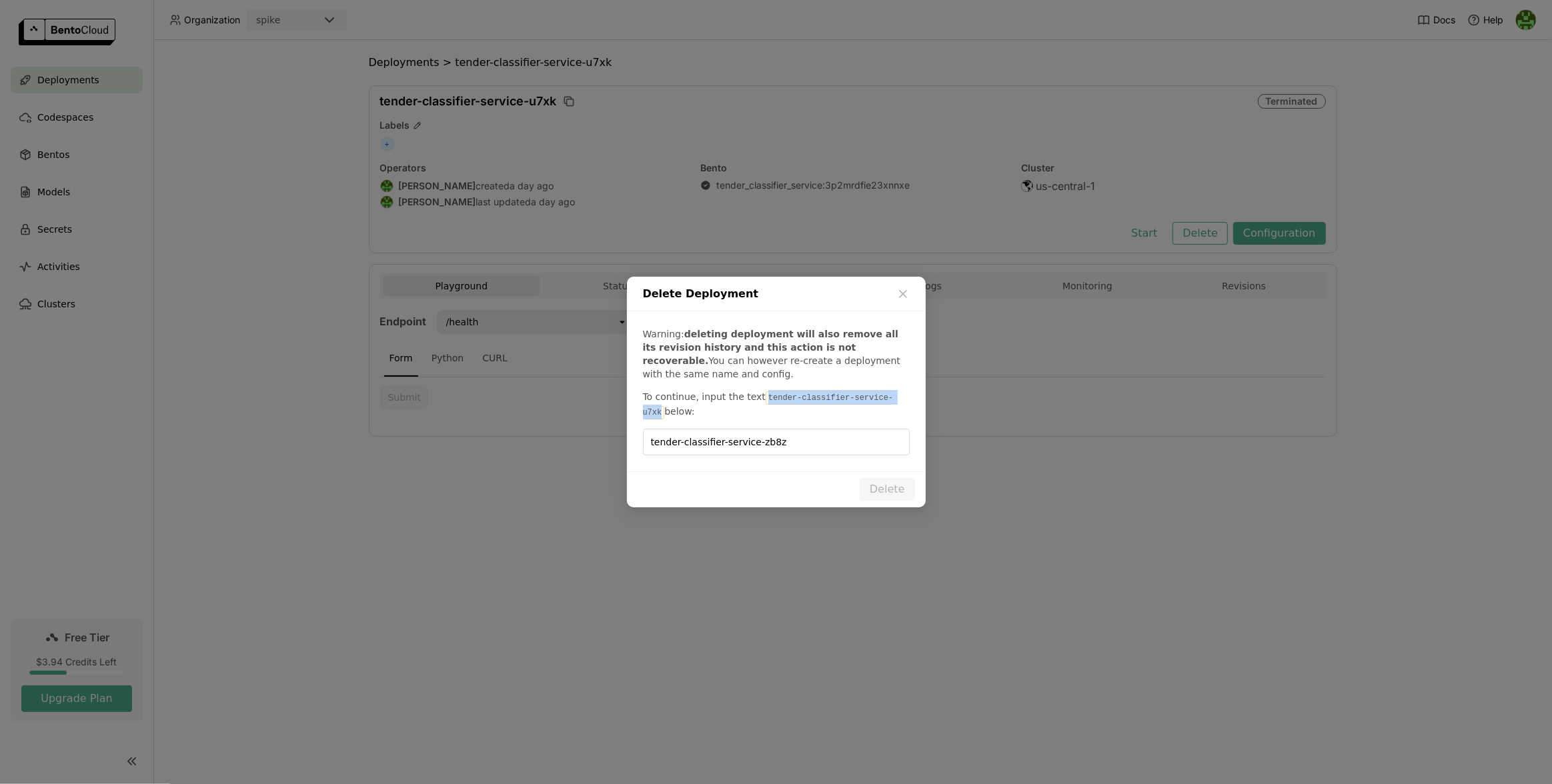
drag, startPoint x: 762, startPoint y: 398, endPoint x: 905, endPoint y: 401, distance: 143.0
click at [893, 401] on code "tender-classifier-service-u7xk" at bounding box center [768, 405] width 251 height 28
copy code "tender-classifier-service-u7xk"
click at [847, 456] on div "Warning: deleting deployment will also remove all its revision history and this…" at bounding box center [776, 391] width 299 height 160
click at [847, 448] on input "tender-classifier-service-zb8z" at bounding box center [776, 442] width 251 height 25
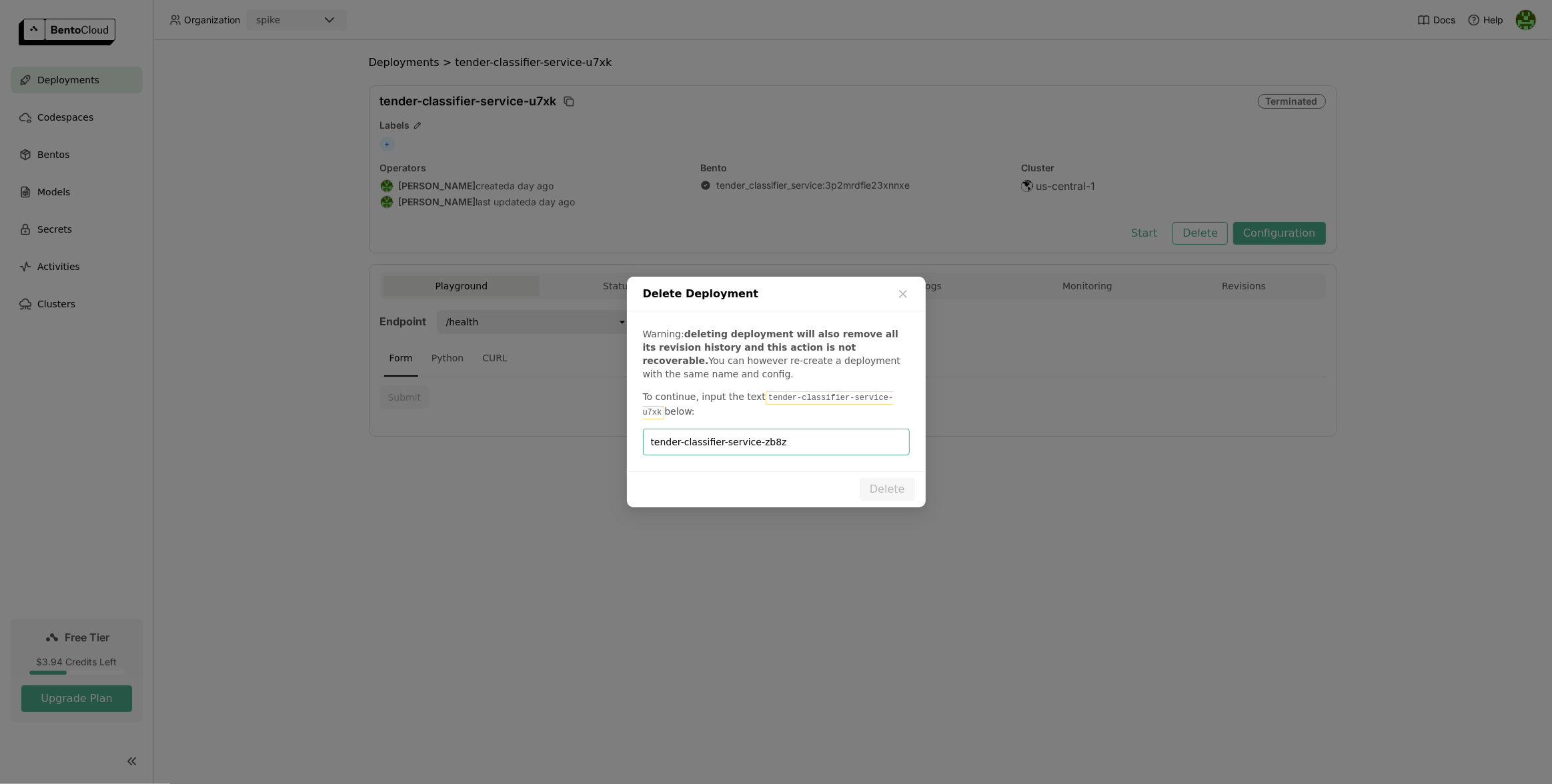
paste input "u7xk"
type input "tender-classifier-service-u7xk"
click at [895, 485] on button "Delete" at bounding box center [887, 489] width 56 height 23
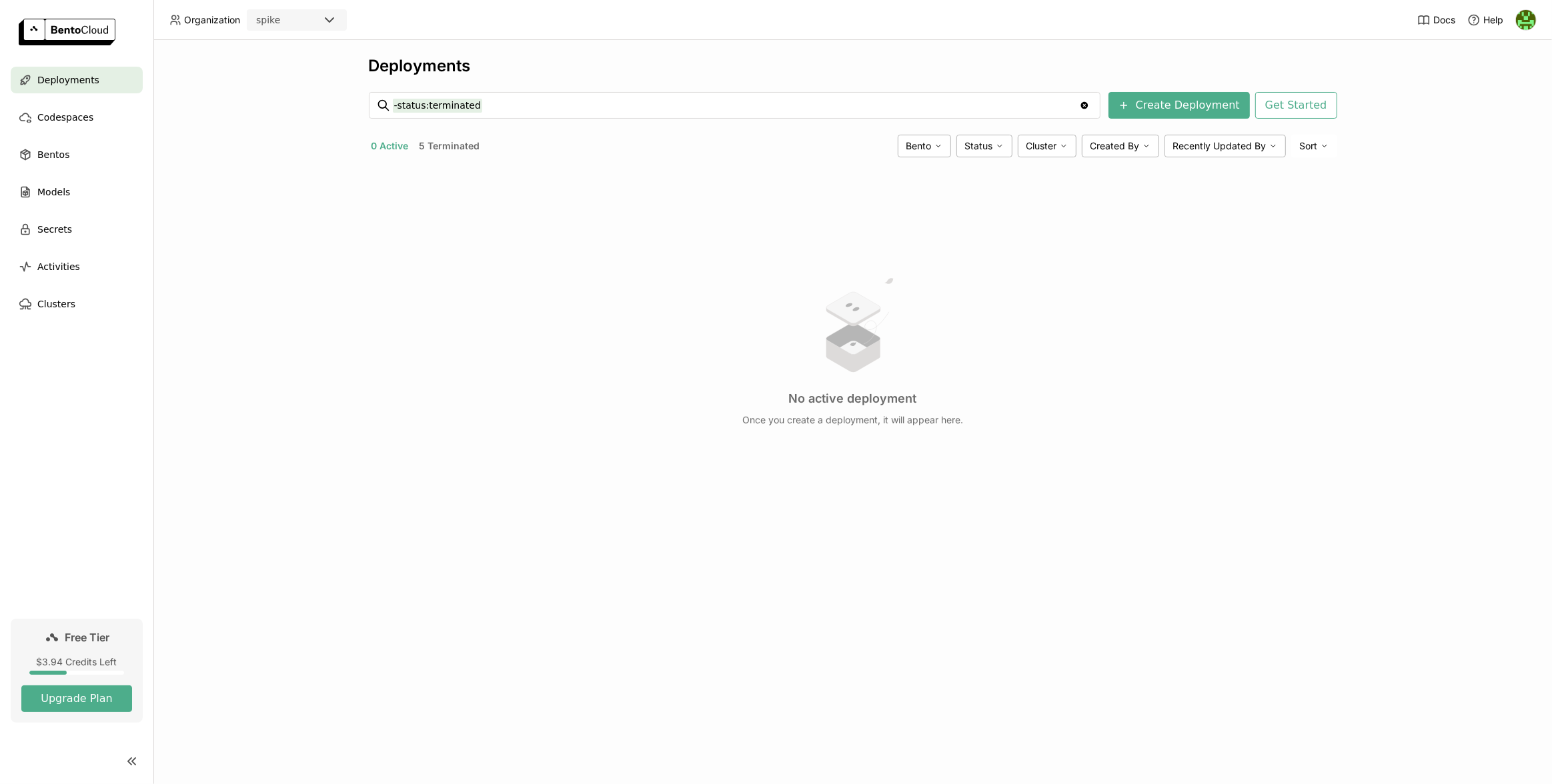
click at [459, 147] on button "5 Terminated" at bounding box center [449, 146] width 66 height 17
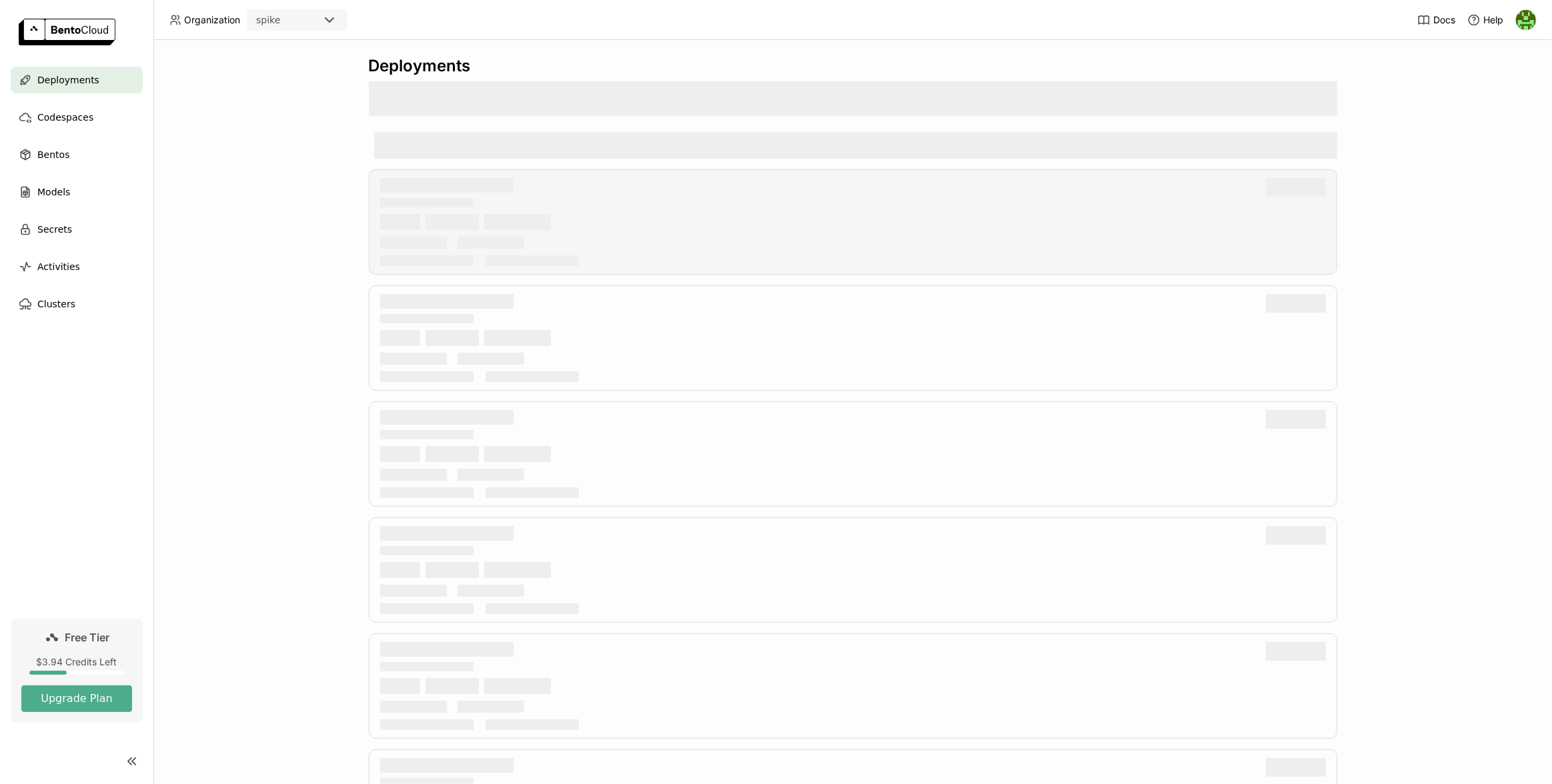
click at [443, 183] on div at bounding box center [446, 185] width 133 height 15
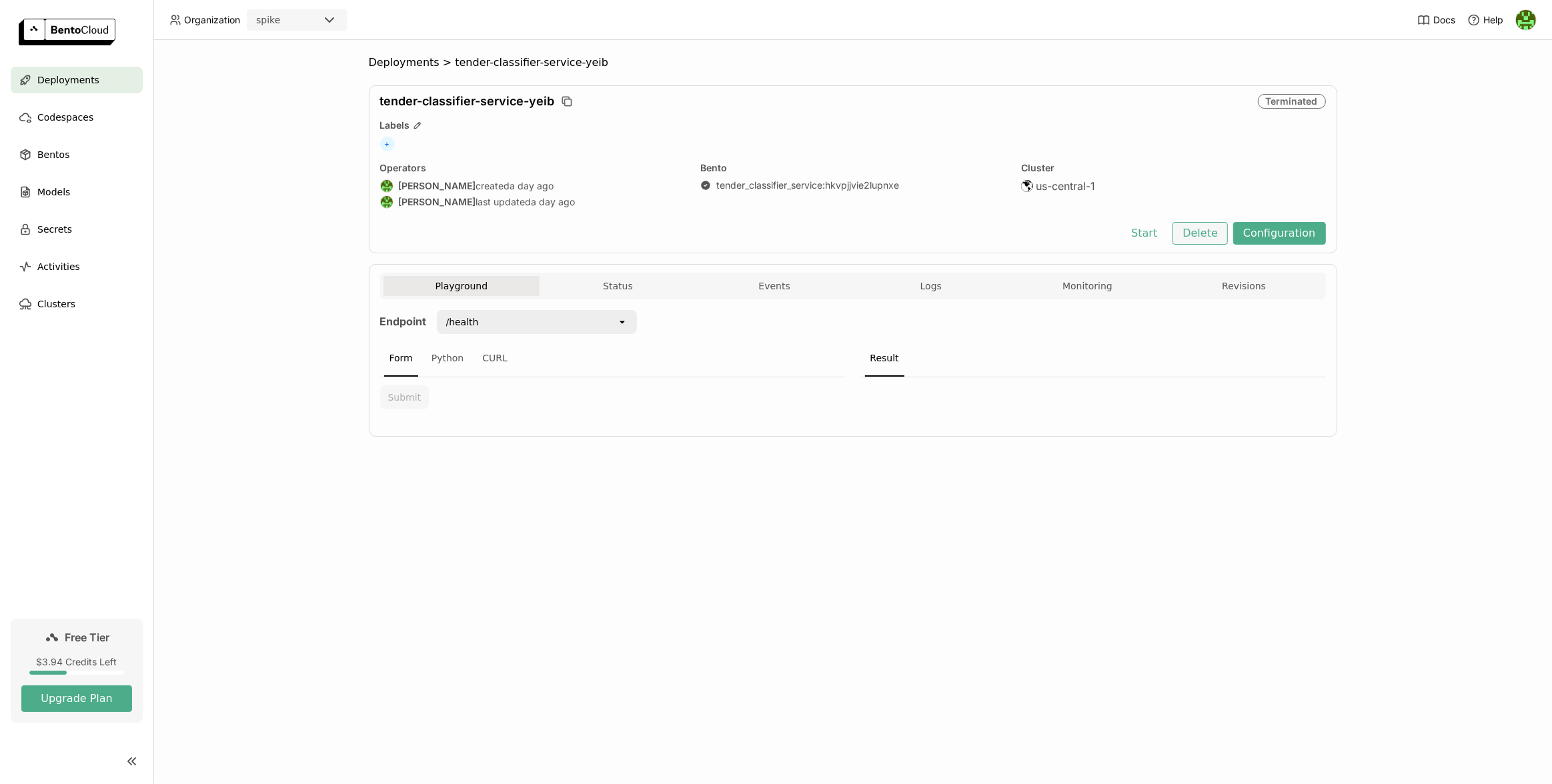
click at [1200, 236] on button "Delete" at bounding box center [1200, 233] width 56 height 23
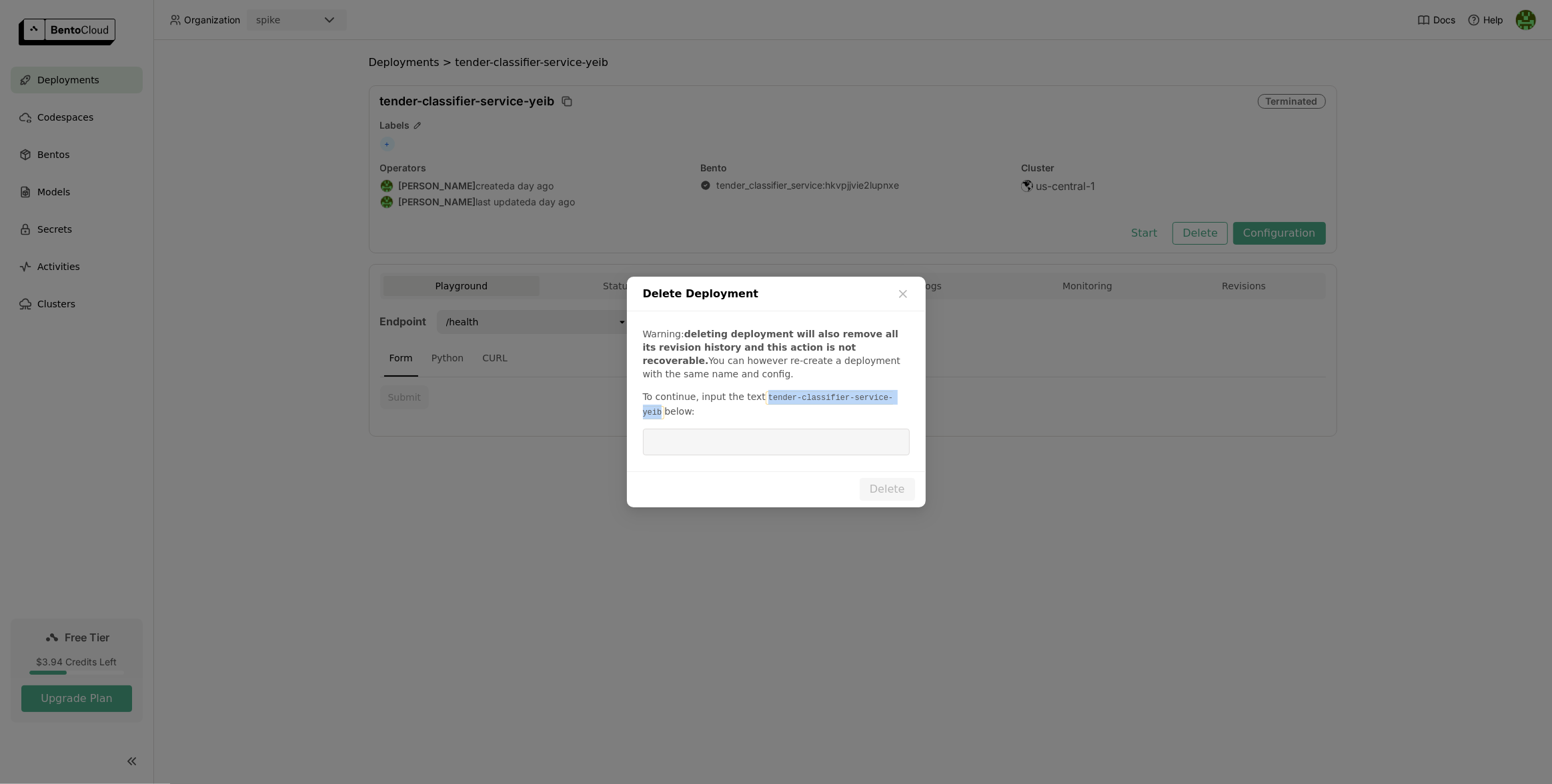
drag, startPoint x: 905, startPoint y: 399, endPoint x: 761, endPoint y: 400, distance: 144.0
click at [761, 400] on code "tender-classifier-service-yeib" at bounding box center [768, 405] width 251 height 28
copy code "tender-classifier-service-yeib"
click at [774, 442] on input "dialog" at bounding box center [776, 442] width 251 height 25
paste input "tender-classifier-service-yeib"
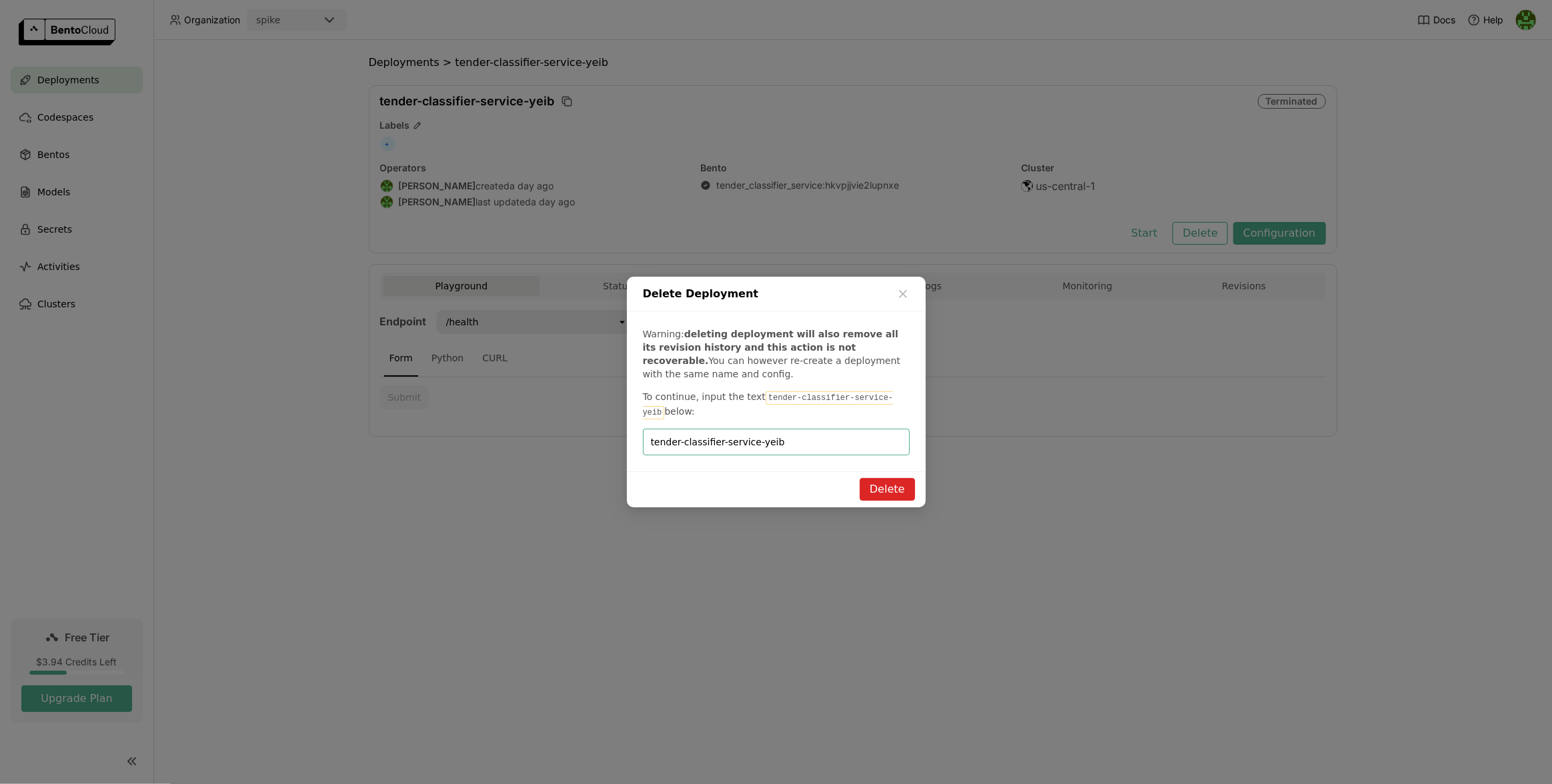
type input "tender-classifier-service-yeib"
click at [877, 486] on button "Delete" at bounding box center [887, 489] width 56 height 23
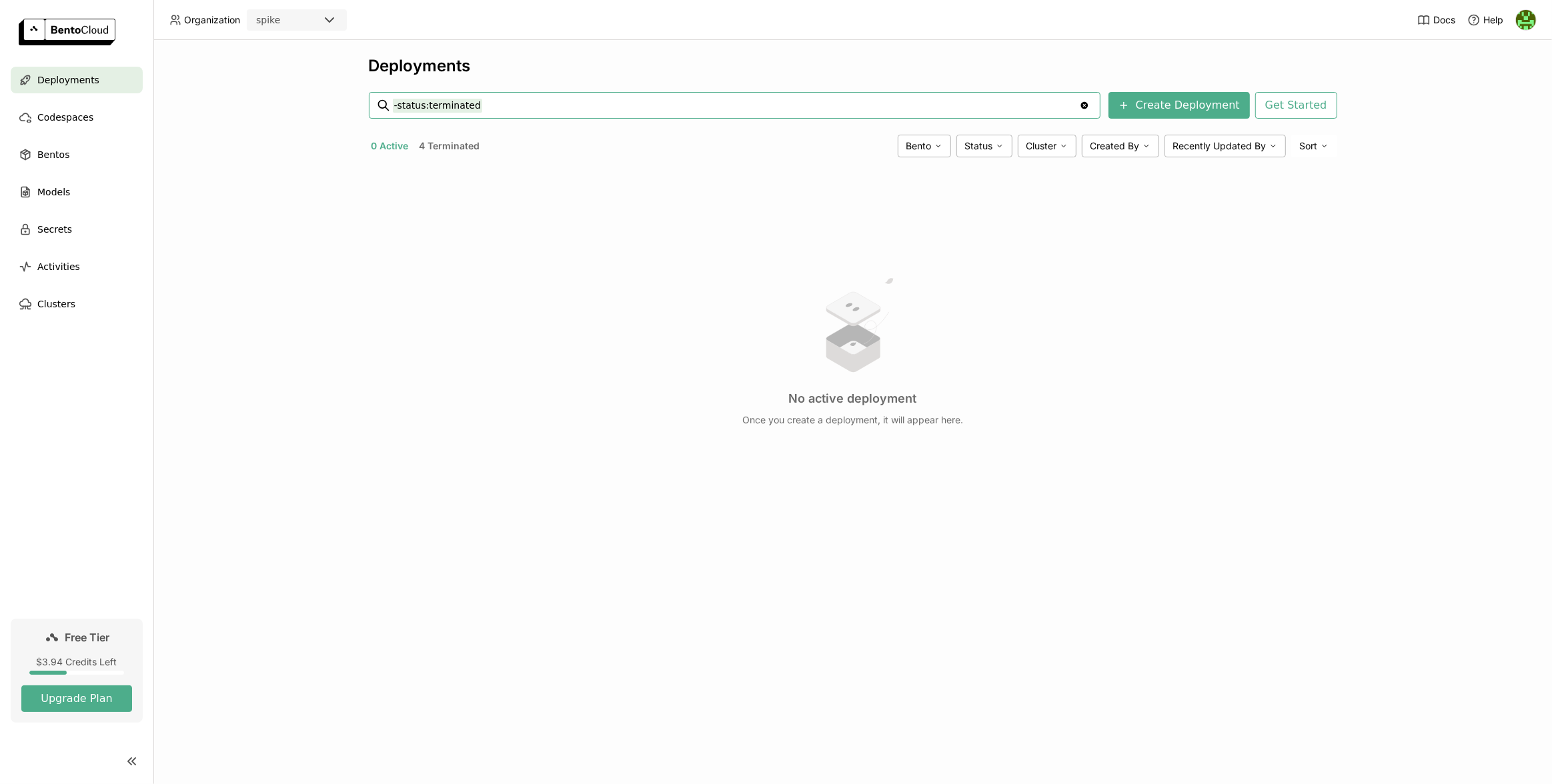
click at [440, 144] on button "4 Terminated" at bounding box center [449, 146] width 66 height 17
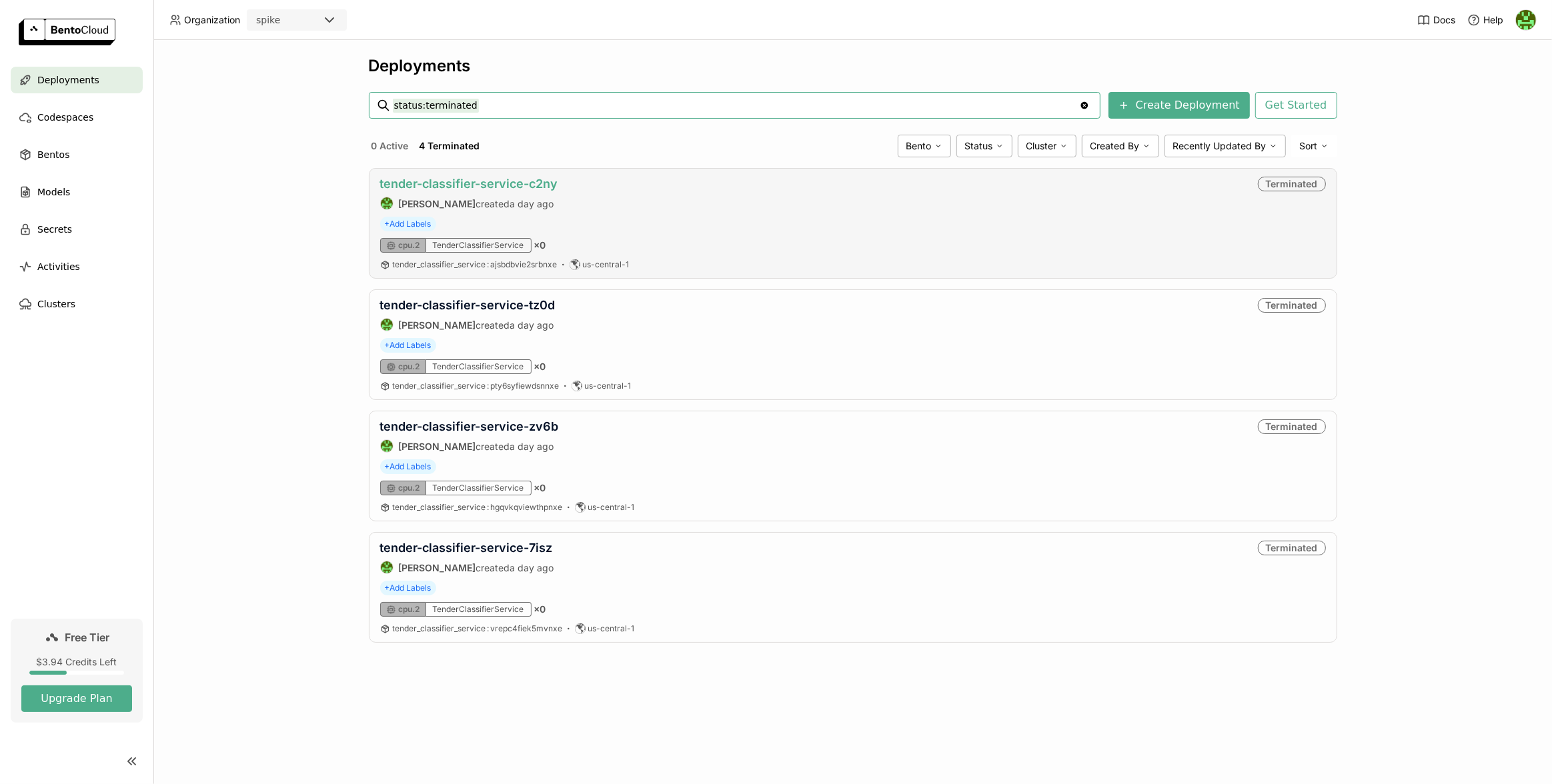
click at [522, 176] on link "tender-classifier-service-c2ny" at bounding box center [469, 183] width 178 height 14
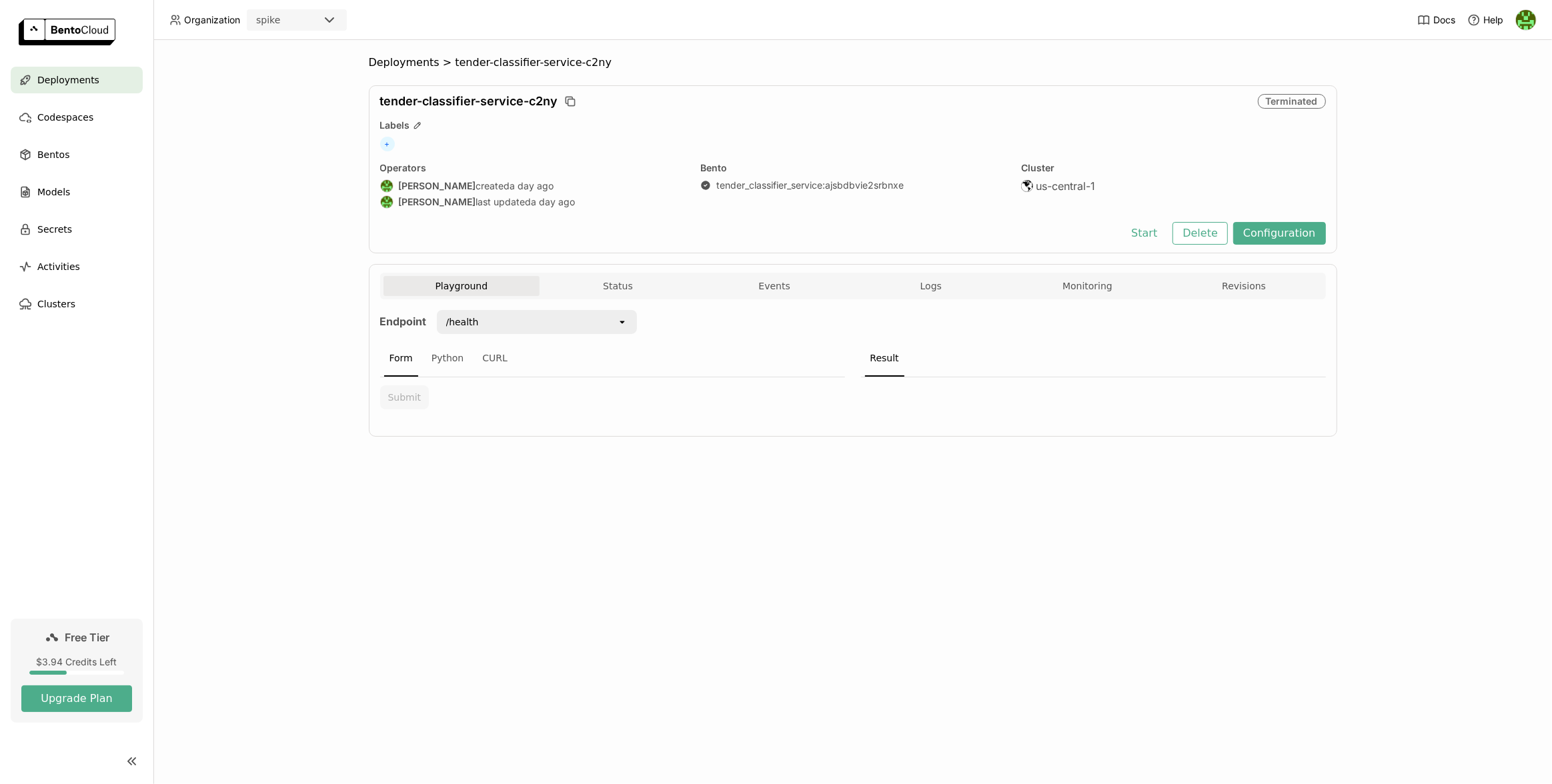
click at [1206, 247] on div "tender-classifier-service-c2ny Terminated Labels + Operators [PERSON_NAME] crea…" at bounding box center [853, 169] width 968 height 168
click at [1206, 241] on button "Delete" at bounding box center [1200, 233] width 56 height 23
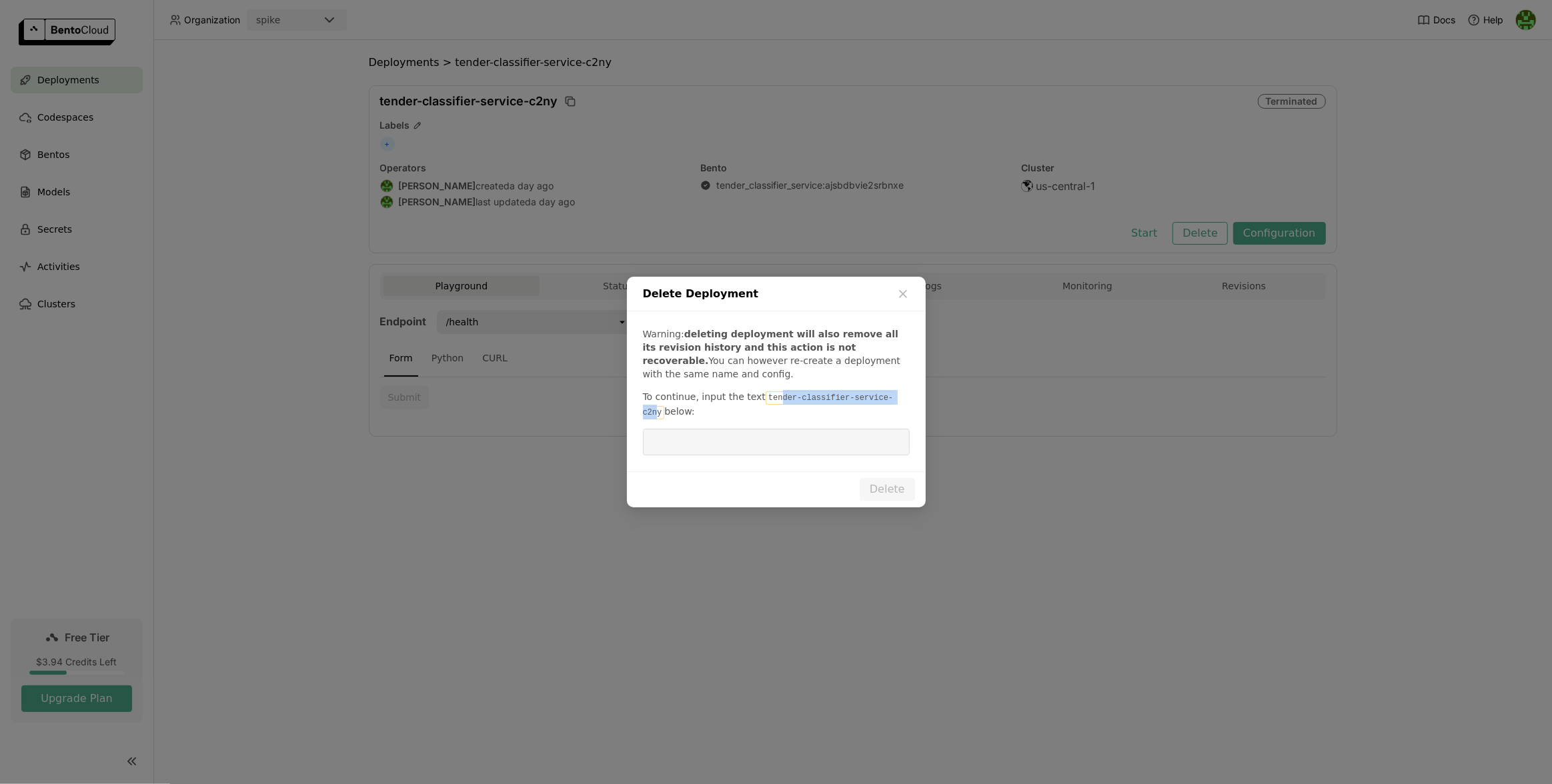
drag, startPoint x: 902, startPoint y: 398, endPoint x: 766, endPoint y: 403, distance: 136.1
click at [770, 404] on code "tender-classifier-service-c2ny" at bounding box center [768, 405] width 251 height 28
drag, startPoint x: 762, startPoint y: 401, endPoint x: 903, endPoint y: 402, distance: 141.0
click at [893, 402] on code "tender-classifier-service-c2ny" at bounding box center [768, 405] width 251 height 28
copy code "tender-classifier-service-c2ny"
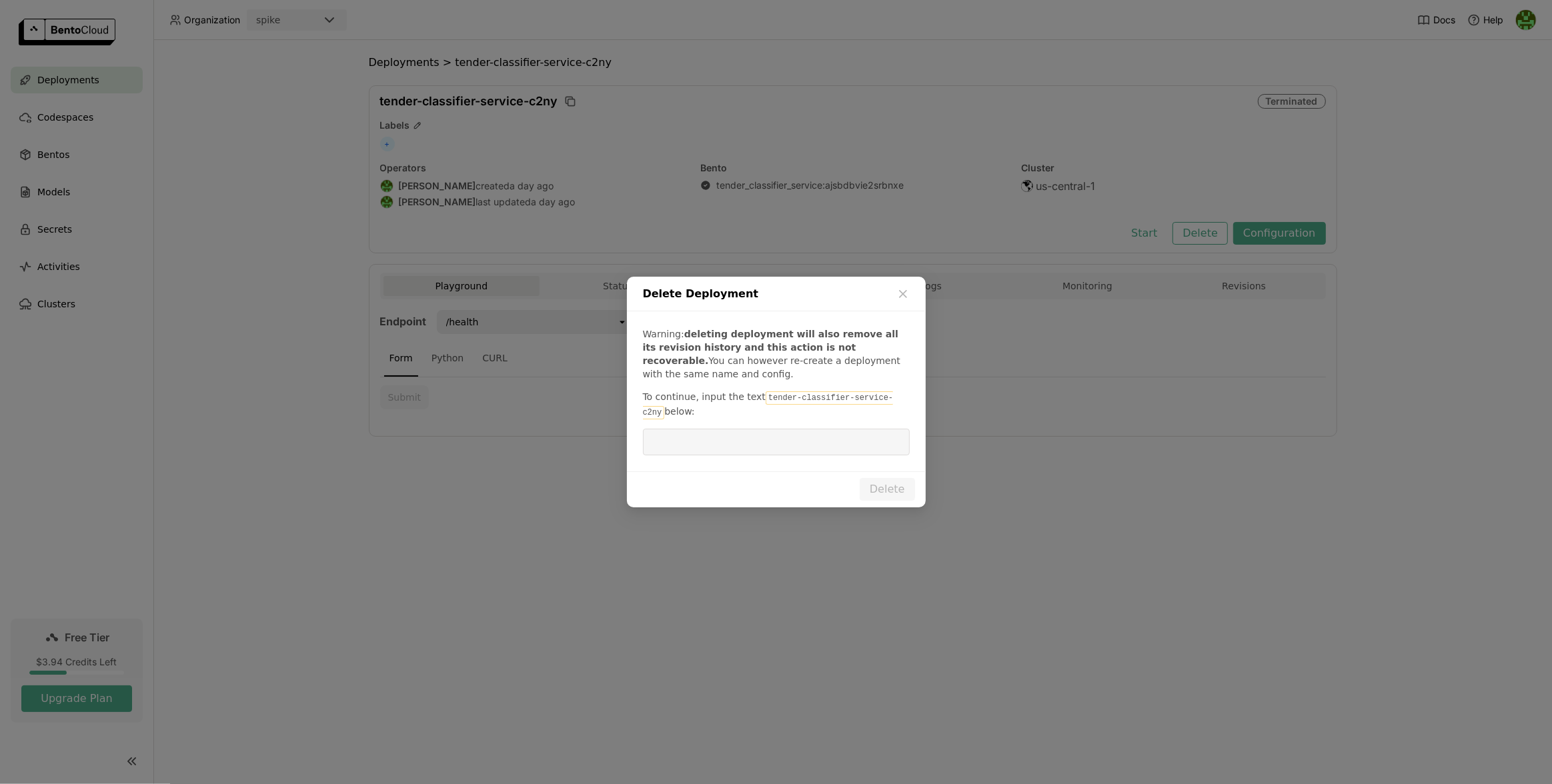
click at [885, 430] on input "dialog" at bounding box center [776, 442] width 251 height 25
paste input "tender-classifier-service-c2ny"
type input "tender-classifier-service-c2ny"
click at [894, 475] on div "Delete" at bounding box center [776, 489] width 299 height 36
click at [893, 485] on button "Delete" at bounding box center [887, 489] width 56 height 23
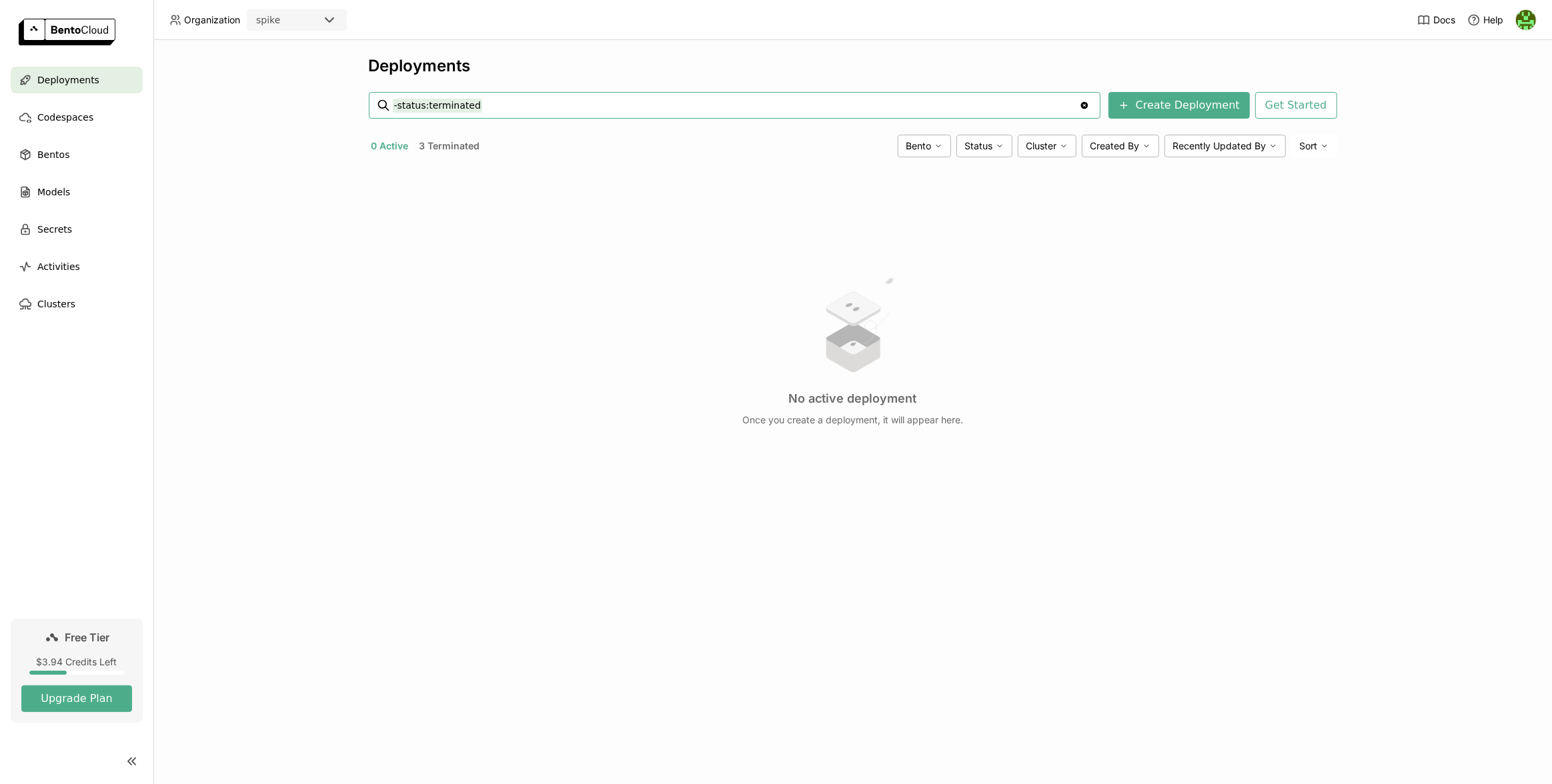
click at [430, 143] on button "3 Terminated" at bounding box center [449, 146] width 66 height 17
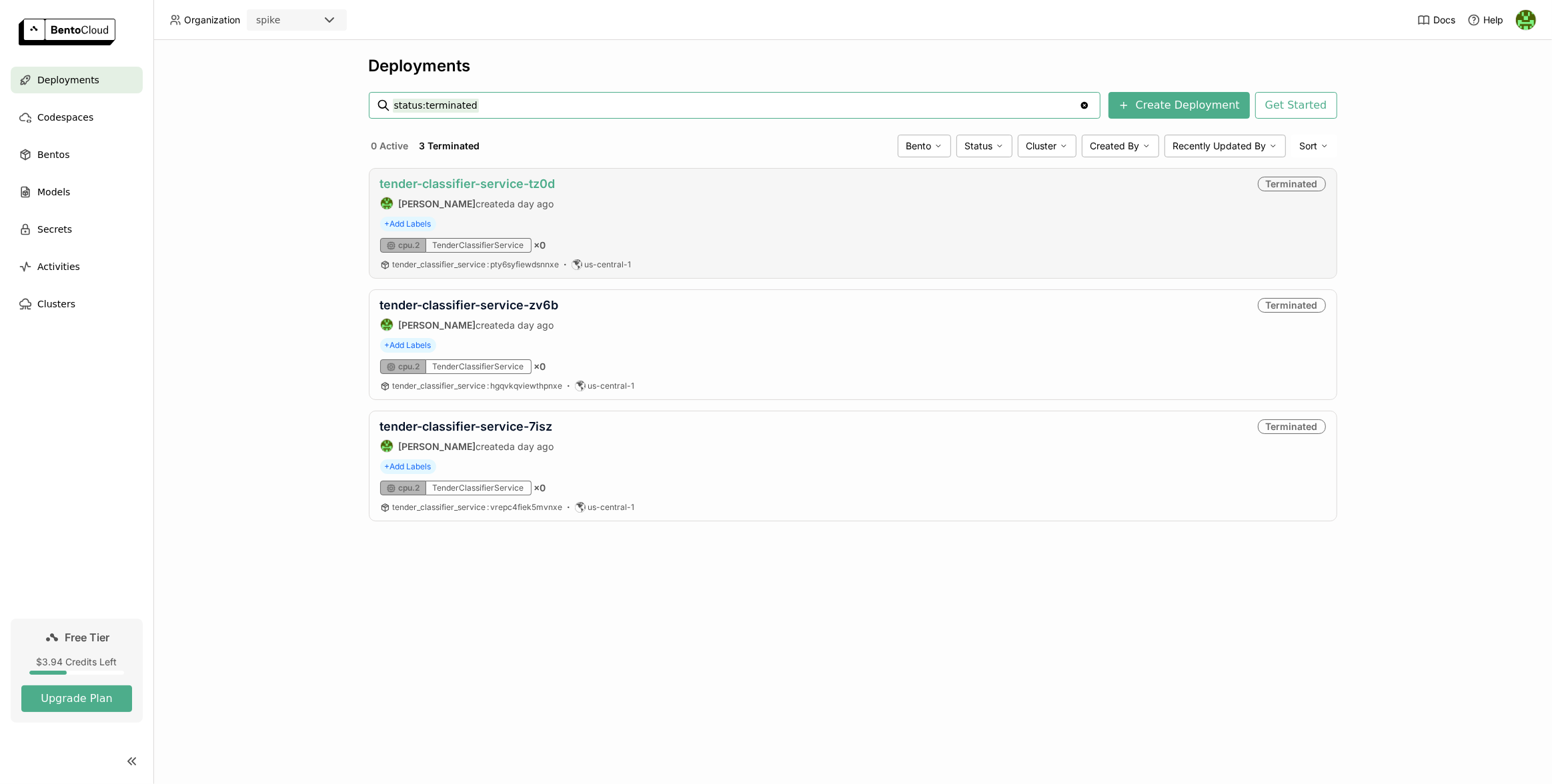
click at [538, 183] on link "tender-classifier-service-tz0d" at bounding box center [467, 183] width 175 height 14
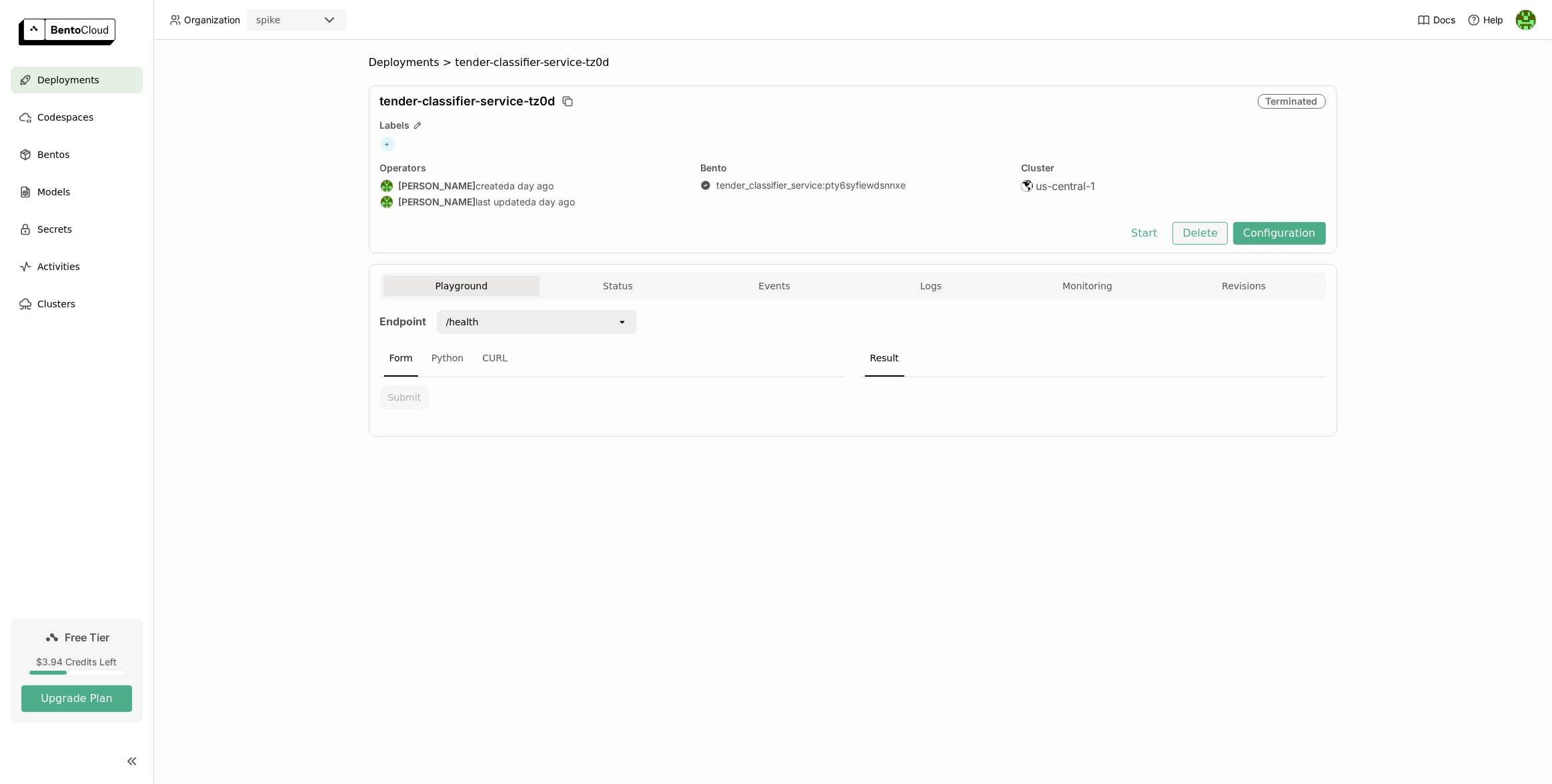
click at [1217, 229] on button "Delete" at bounding box center [1200, 233] width 56 height 23
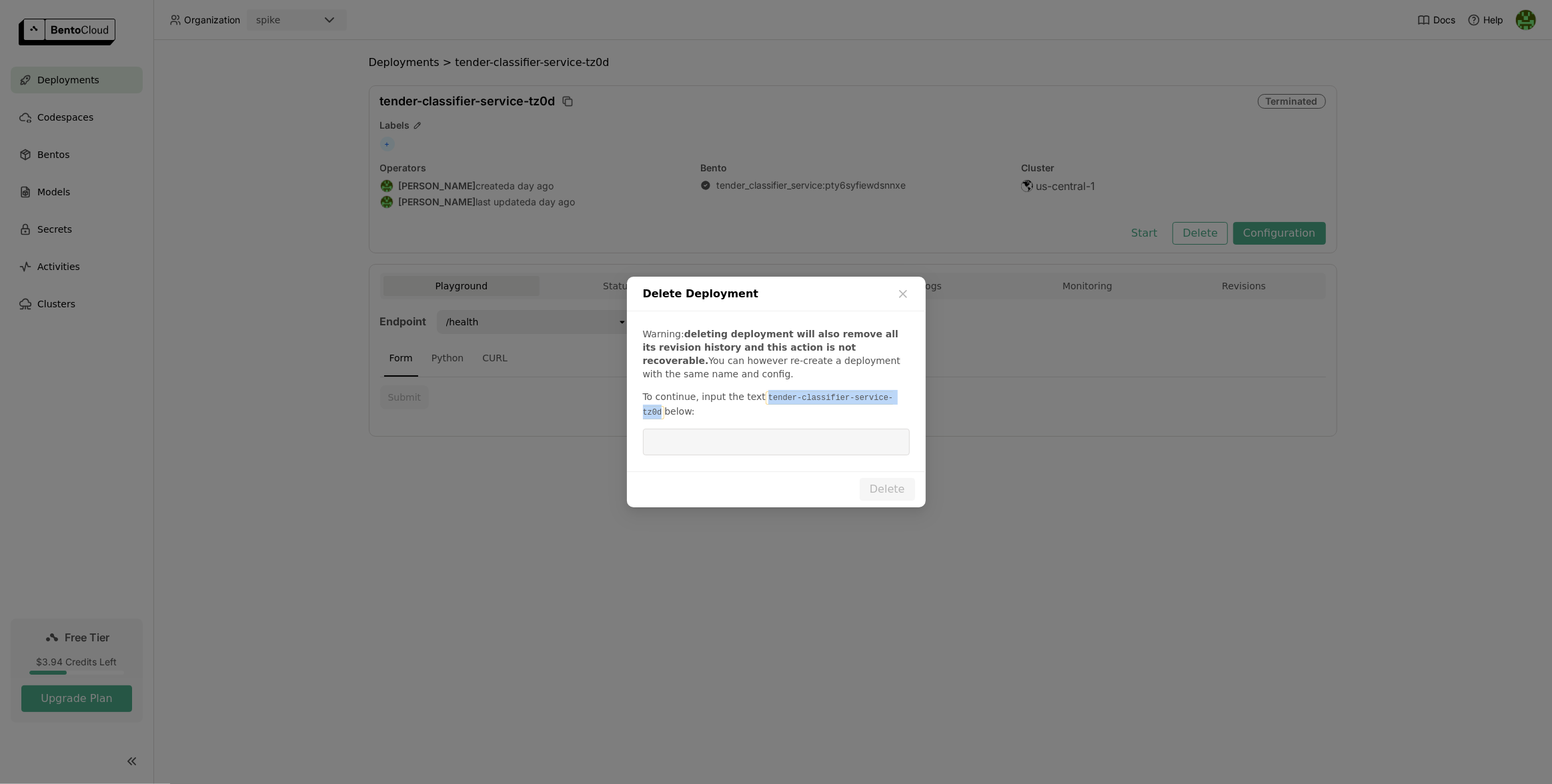
drag, startPoint x: 765, startPoint y: 400, endPoint x: 903, endPoint y: 401, distance: 138.0
click at [893, 401] on code "tender-classifier-service-tz0d" at bounding box center [768, 405] width 251 height 28
click at [877, 450] on input "dialog" at bounding box center [776, 442] width 251 height 25
paste input "tender-classifier-service-tz0d"
type input "tender-classifier-service-tz0d"
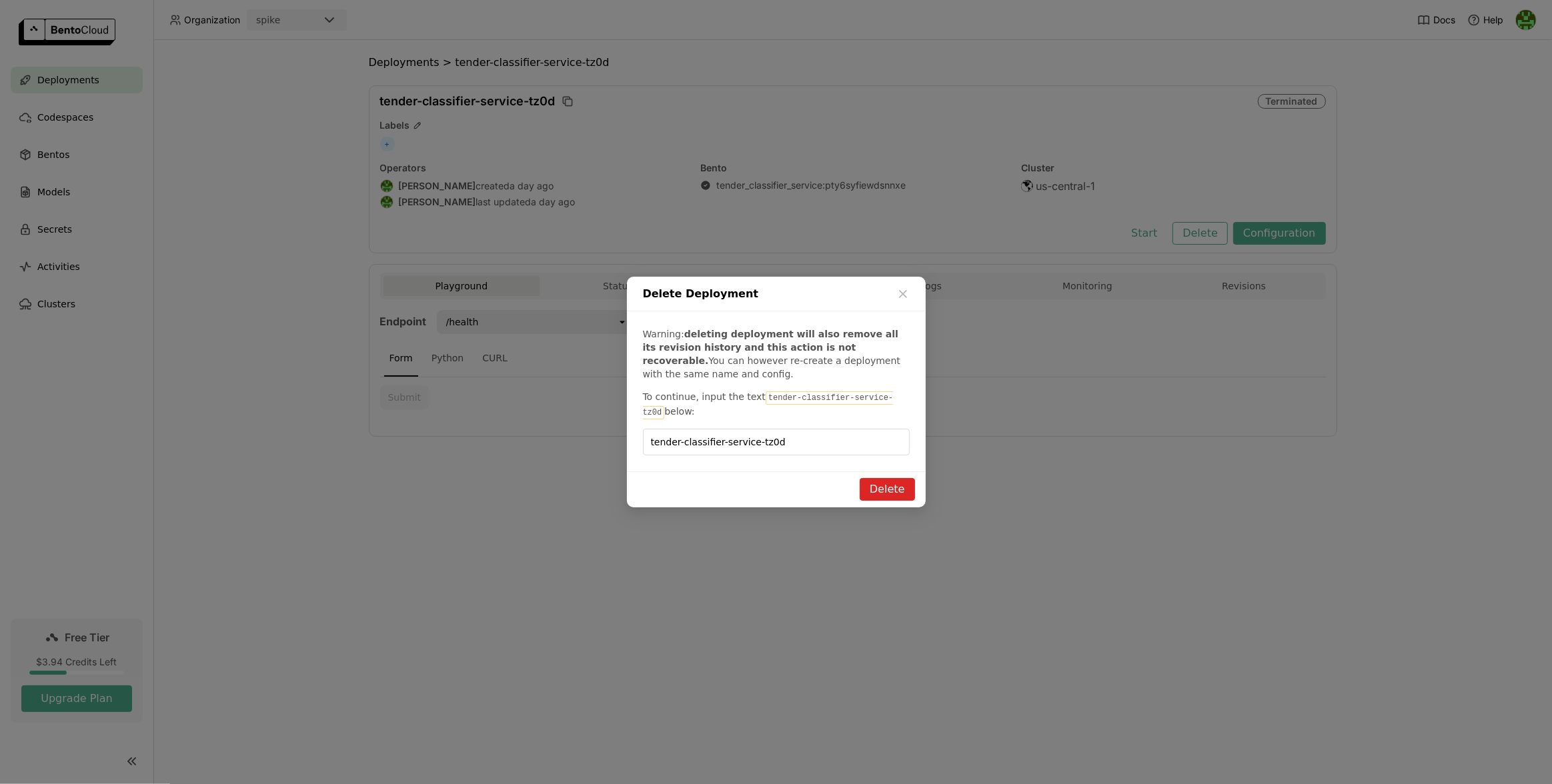
click at [893, 480] on button "Delete" at bounding box center [887, 489] width 56 height 23
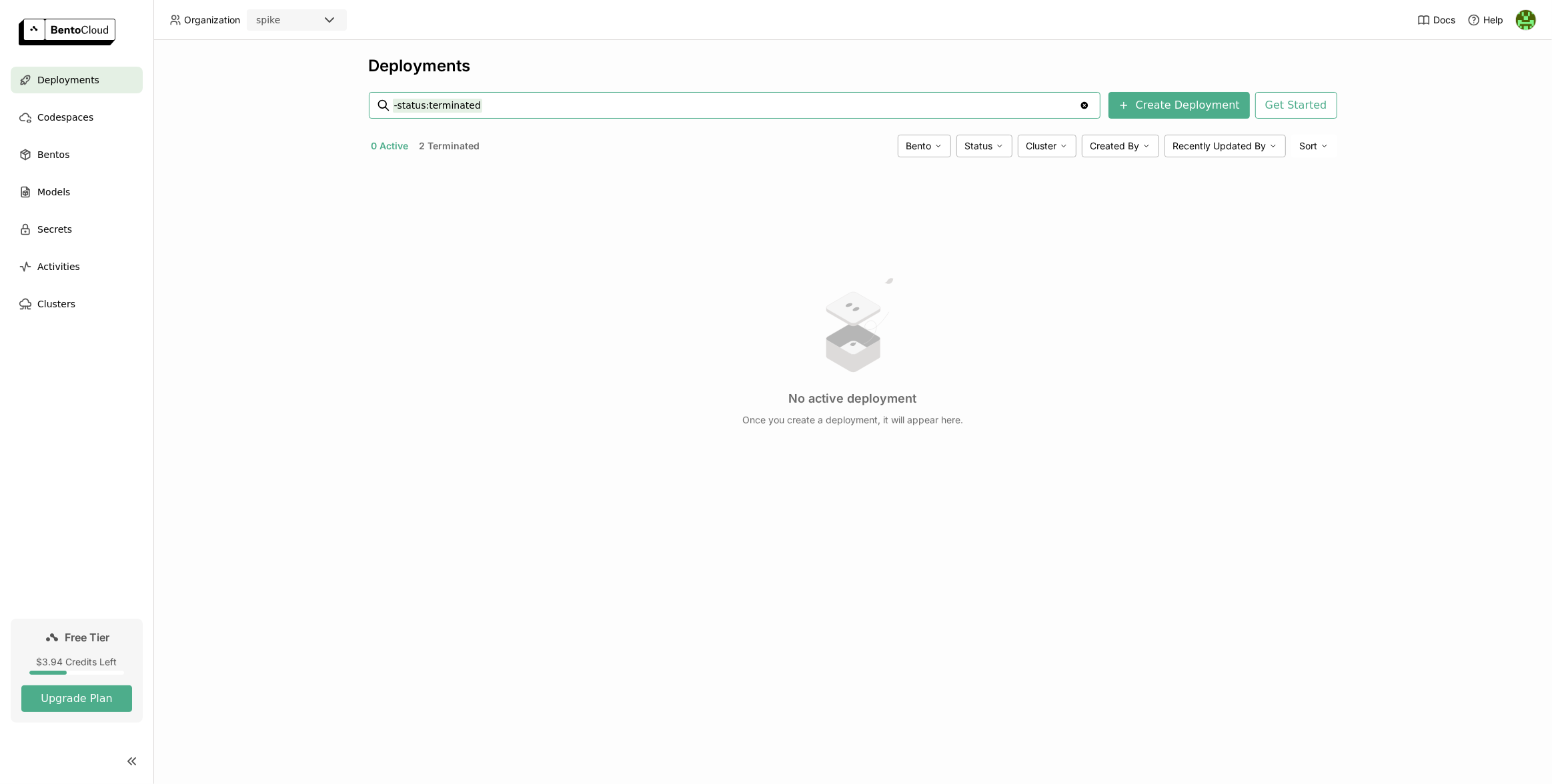
click at [451, 152] on button "2 Terminated" at bounding box center [449, 146] width 66 height 17
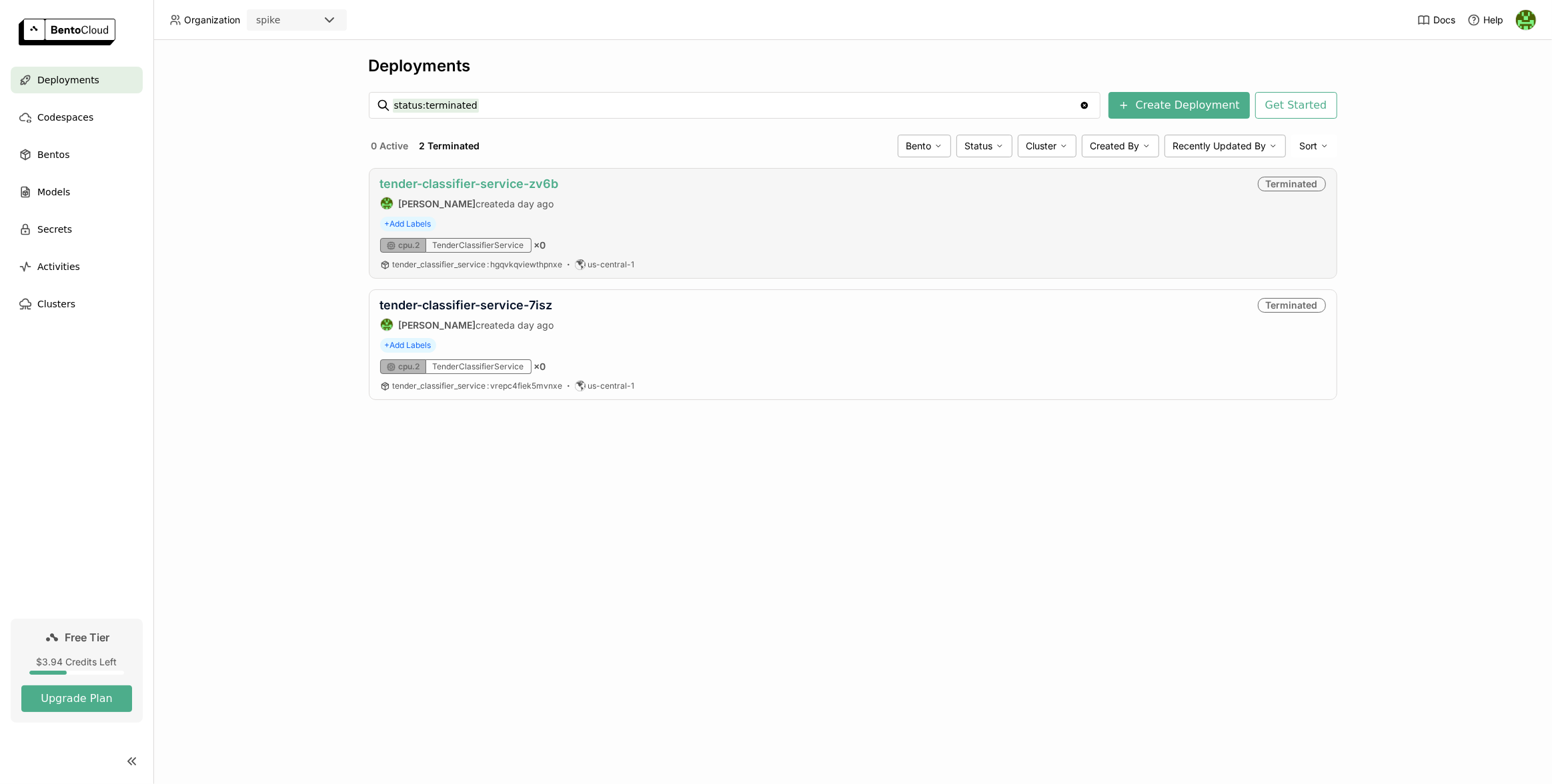
click at [455, 185] on link "tender-classifier-service-zv6b" at bounding box center [469, 183] width 179 height 14
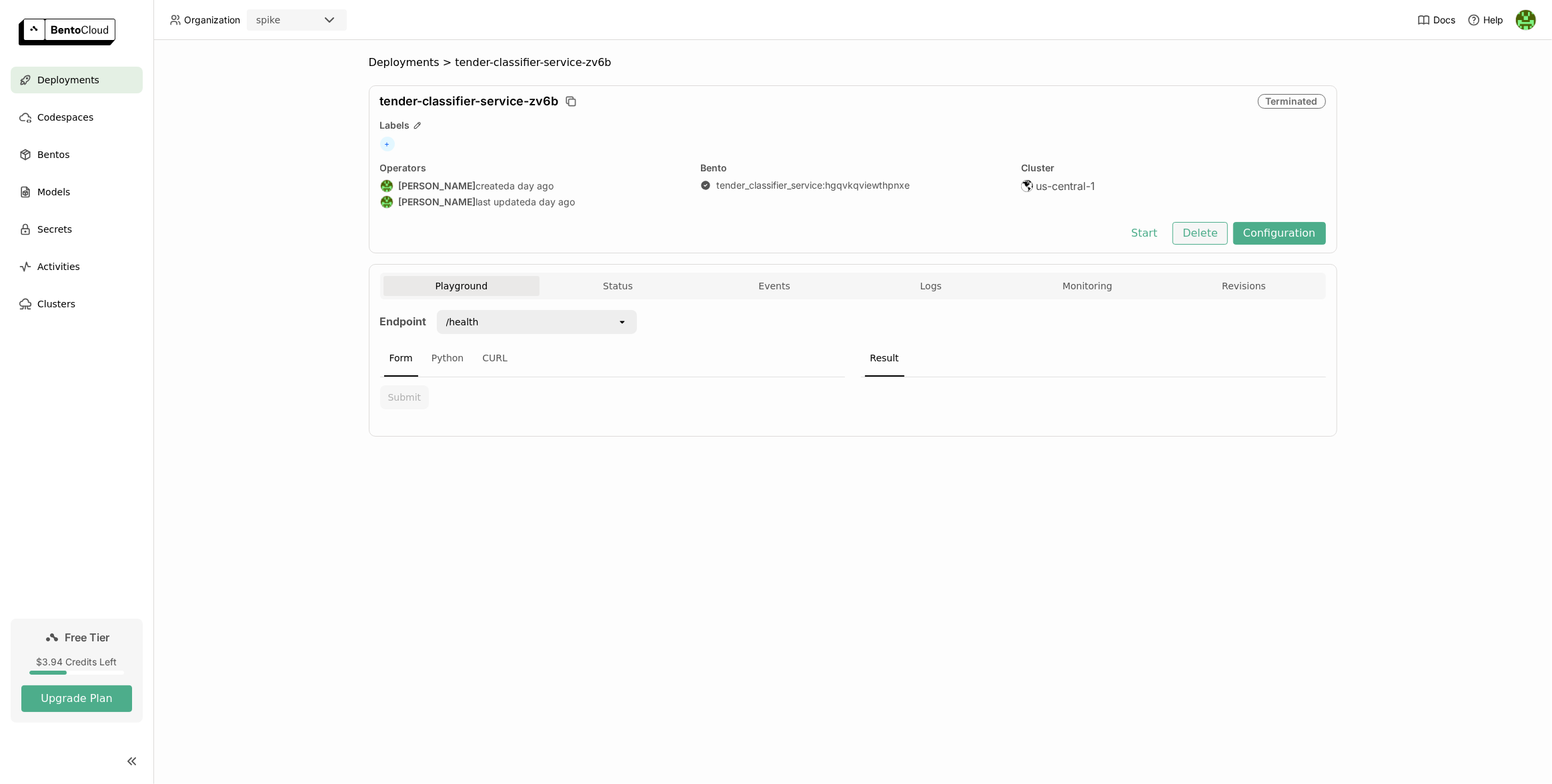
click at [1208, 231] on button "Delete" at bounding box center [1200, 233] width 56 height 23
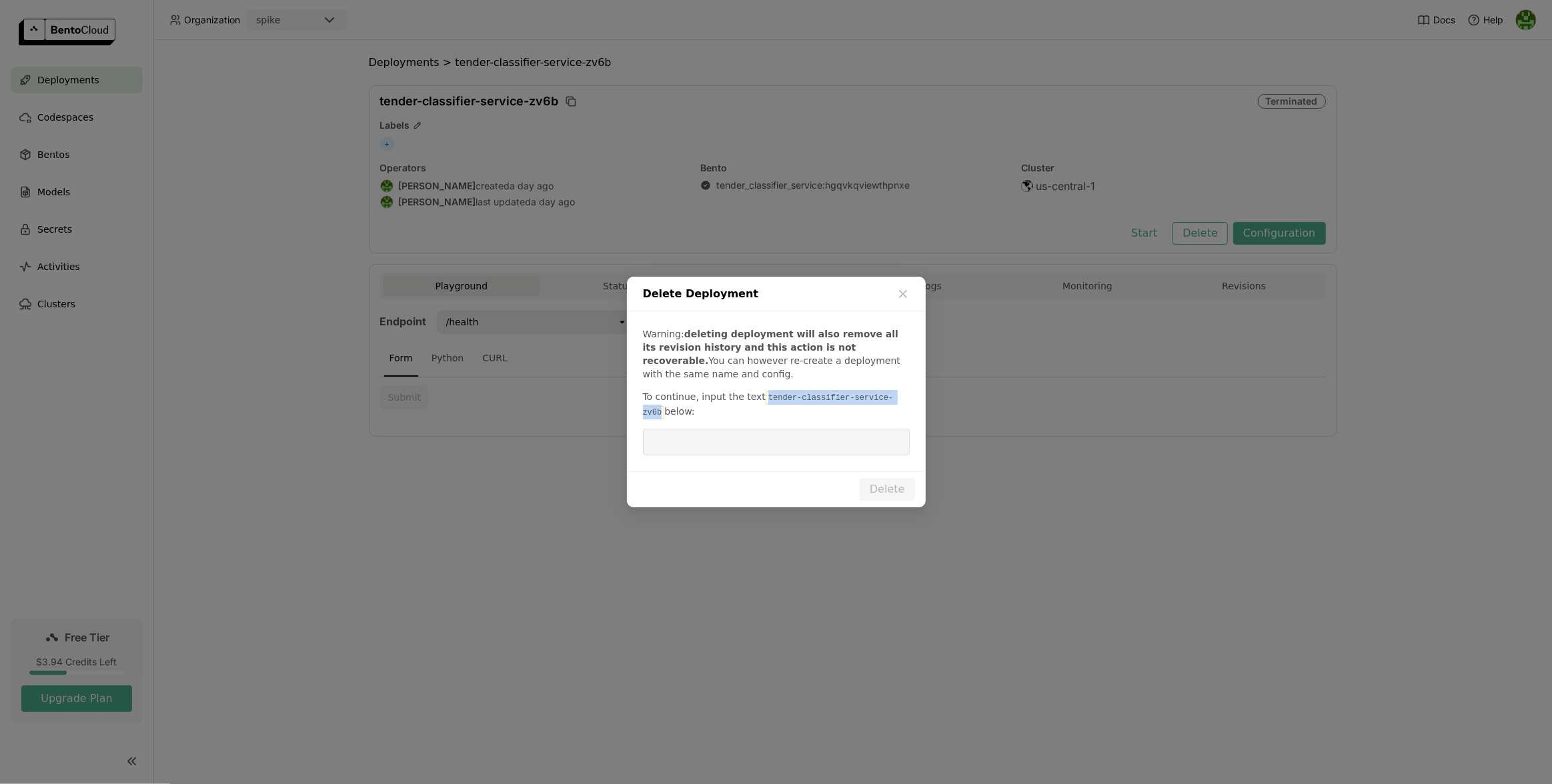
drag, startPoint x: 760, startPoint y: 400, endPoint x: 903, endPoint y: 402, distance: 143.0
click at [893, 402] on code "tender-classifier-service-zv6b" at bounding box center [768, 405] width 251 height 28
copy code "tender-classifier-service-zv6b"
click at [881, 435] on input "dialog" at bounding box center [776, 442] width 251 height 25
paste input "tender-classifier-service-zv6b"
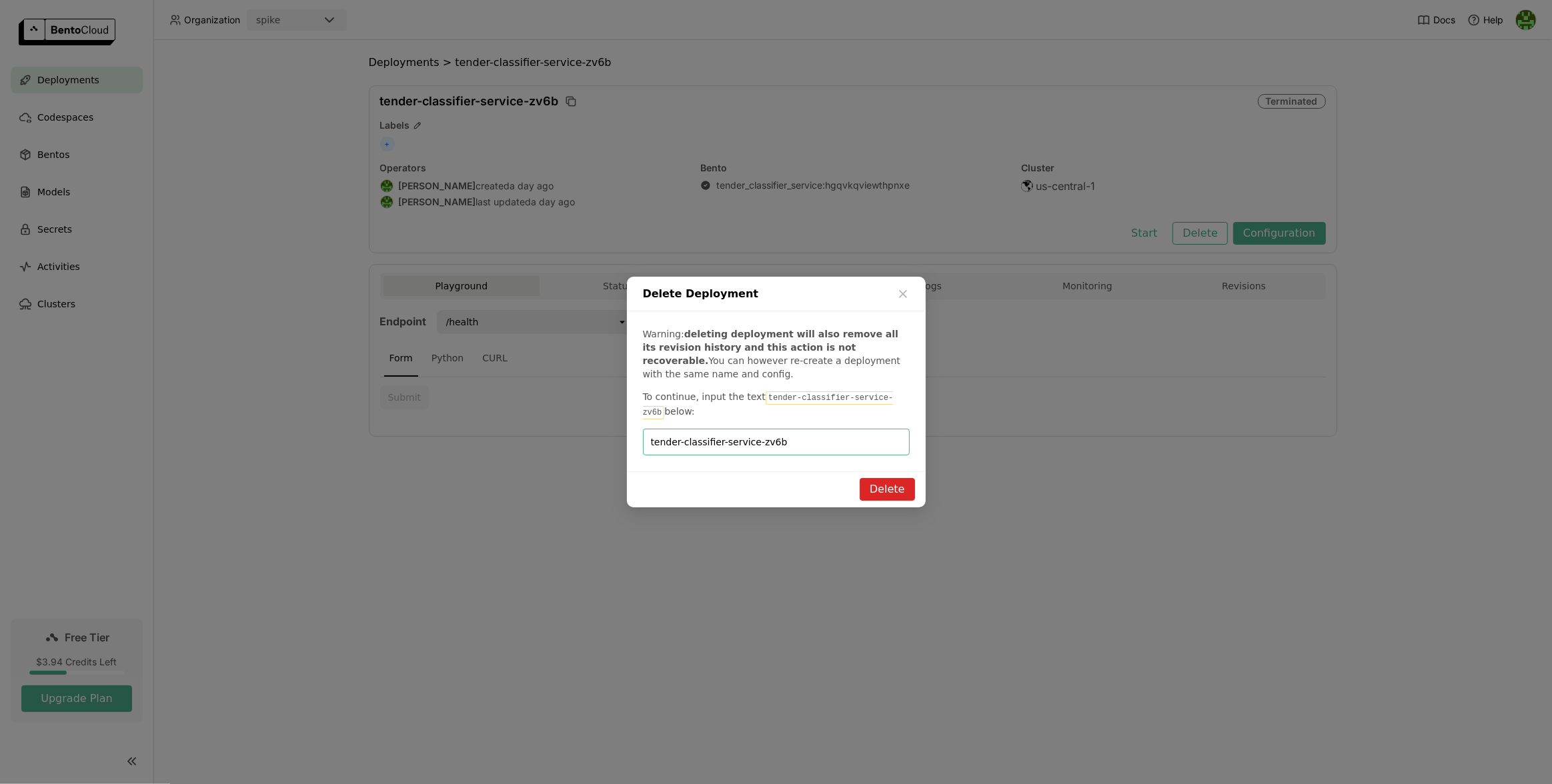
type input "tender-classifier-service-zv6b"
click at [901, 471] on div "Delete Deployment Warning: deleting deployment will also remove all its revisio…" at bounding box center [776, 392] width 299 height 231
click at [899, 488] on button "Delete" at bounding box center [887, 489] width 56 height 23
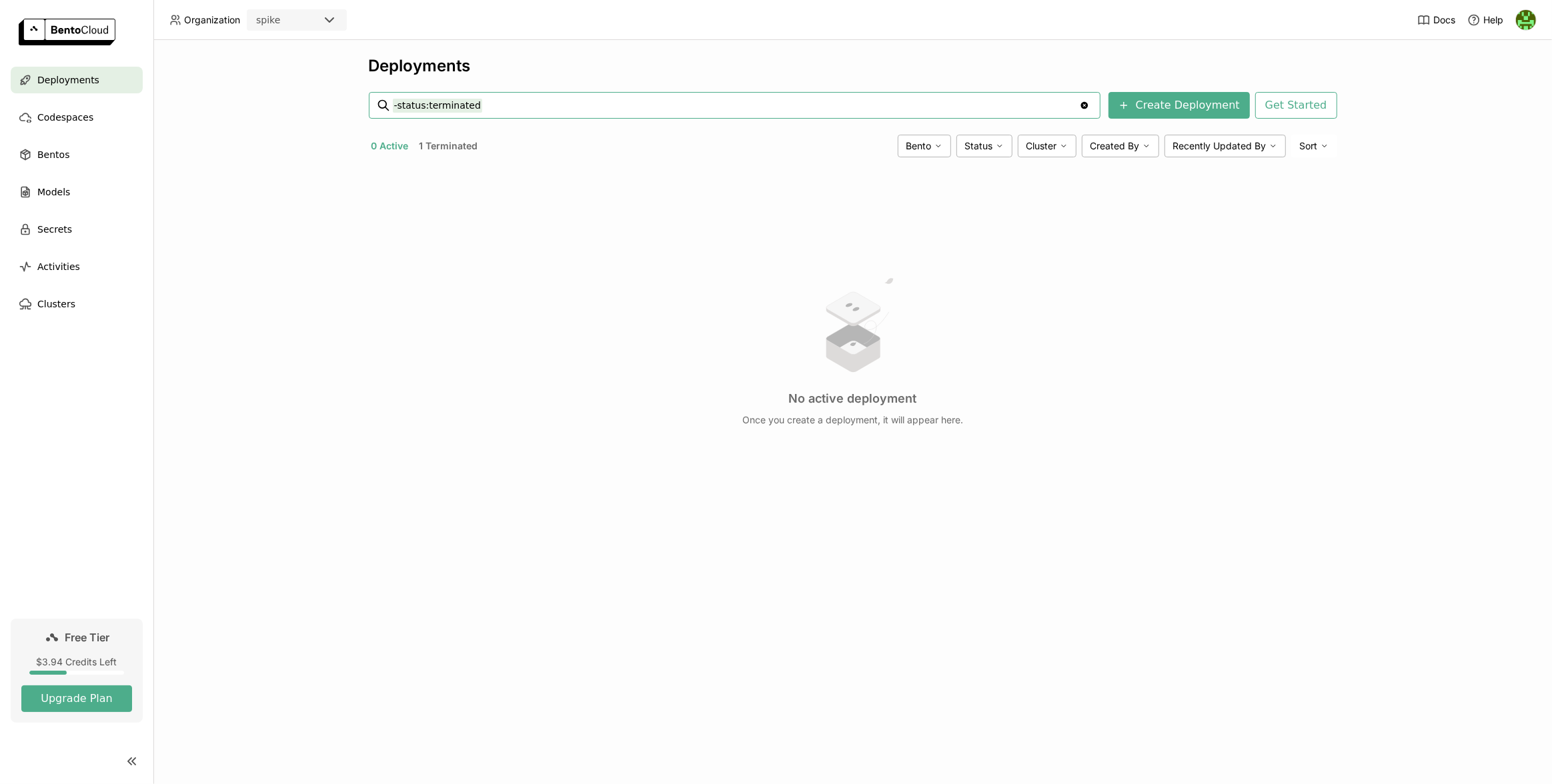
click at [454, 142] on button "1 Terminated" at bounding box center [449, 146] width 64 height 17
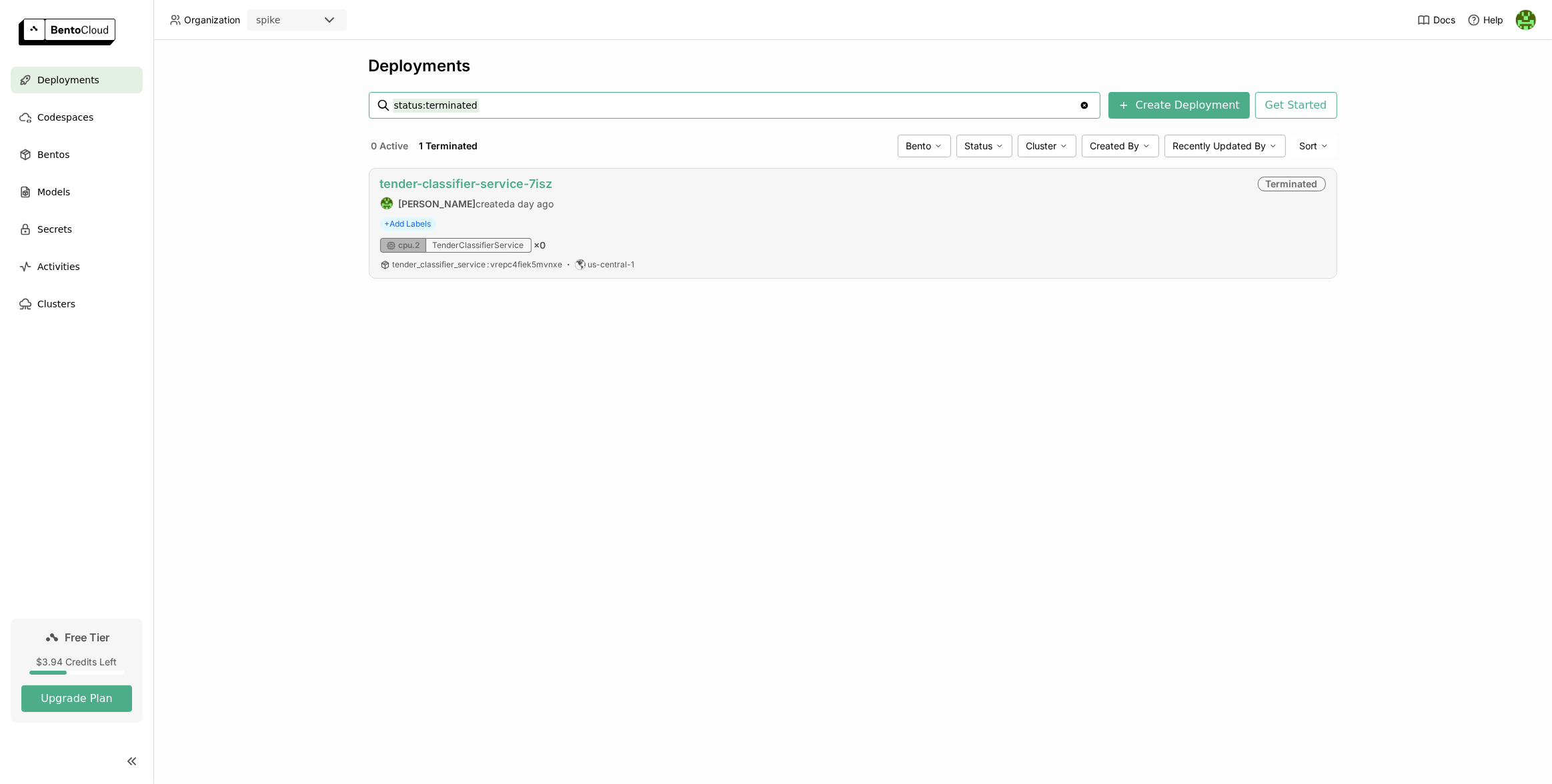
click at [439, 182] on link "tender-classifier-service-7isz" at bounding box center [466, 183] width 173 height 14
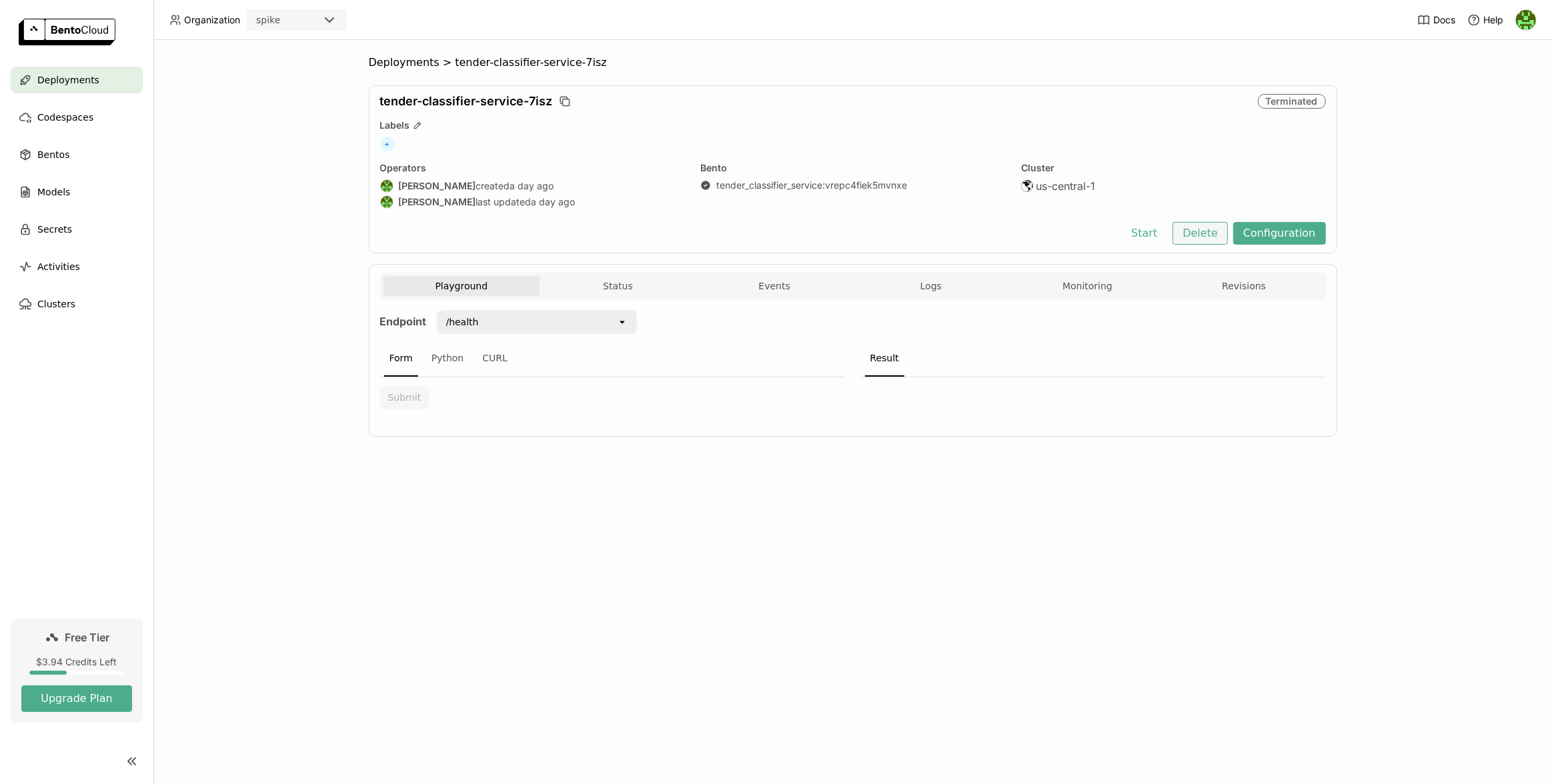
click at [1214, 232] on button "Delete" at bounding box center [1200, 233] width 56 height 23
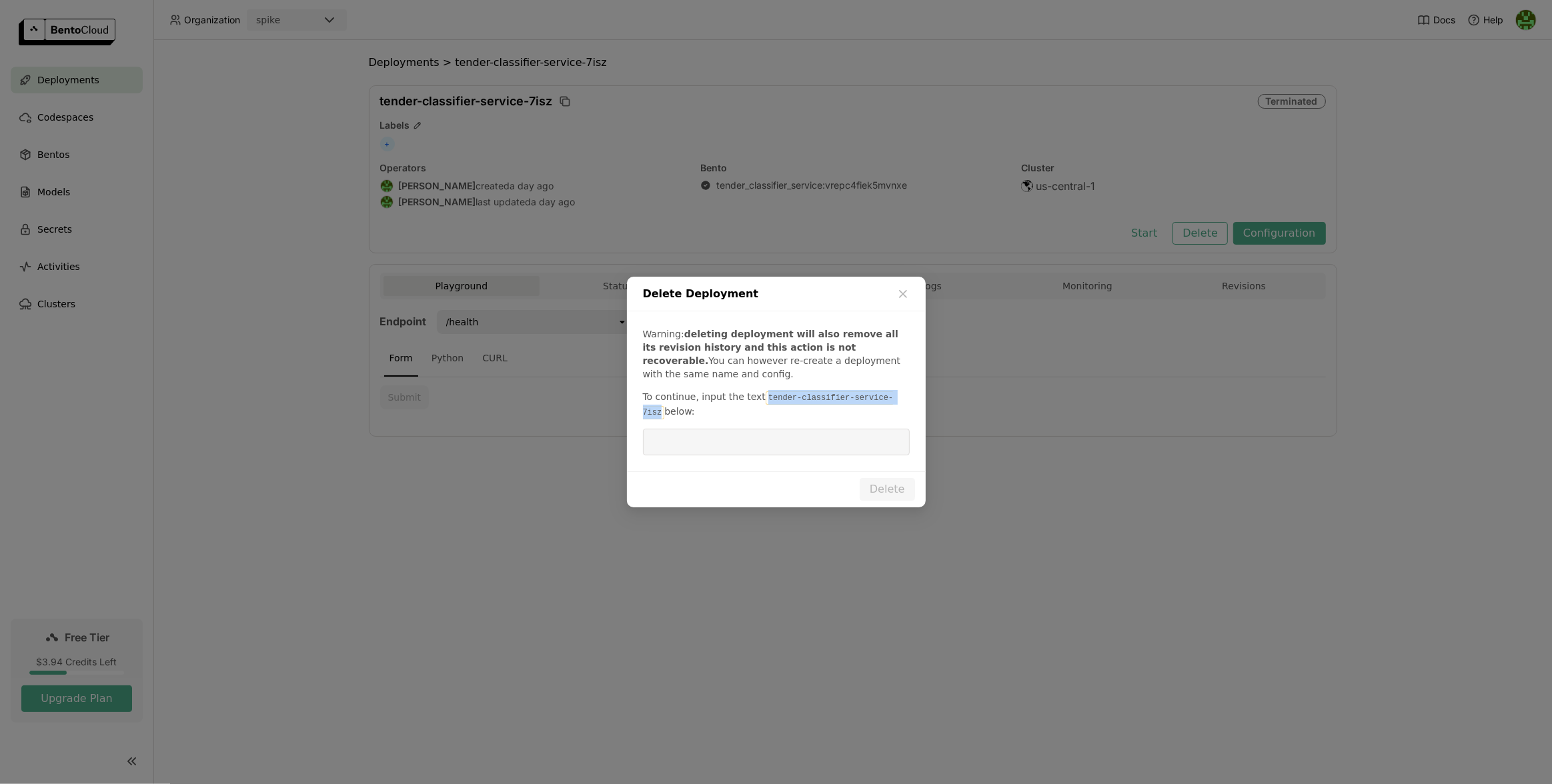
drag, startPoint x: 760, startPoint y: 398, endPoint x: 903, endPoint y: 404, distance: 143.1
click at [893, 404] on code "tender-classifier-service-7isz" at bounding box center [768, 405] width 251 height 28
copy code "tender-classifier-service-7isz"
click at [882, 448] on input "dialog" at bounding box center [776, 442] width 251 height 25
paste input "tender-classifier-service-7isz"
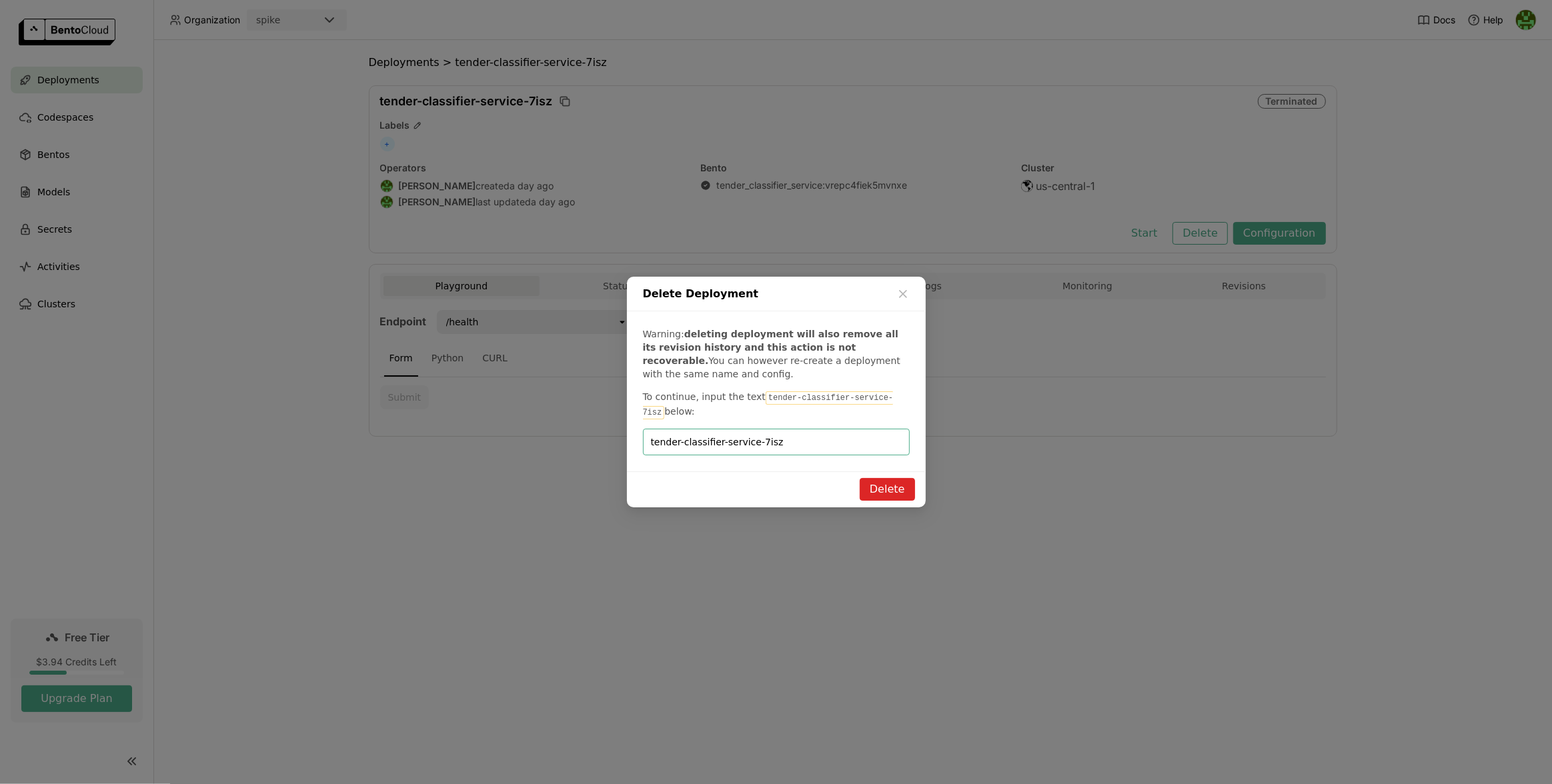
type input "tender-classifier-service-7isz"
click at [897, 488] on button "Delete" at bounding box center [887, 489] width 56 height 23
